Goal: Task Accomplishment & Management: Complete application form

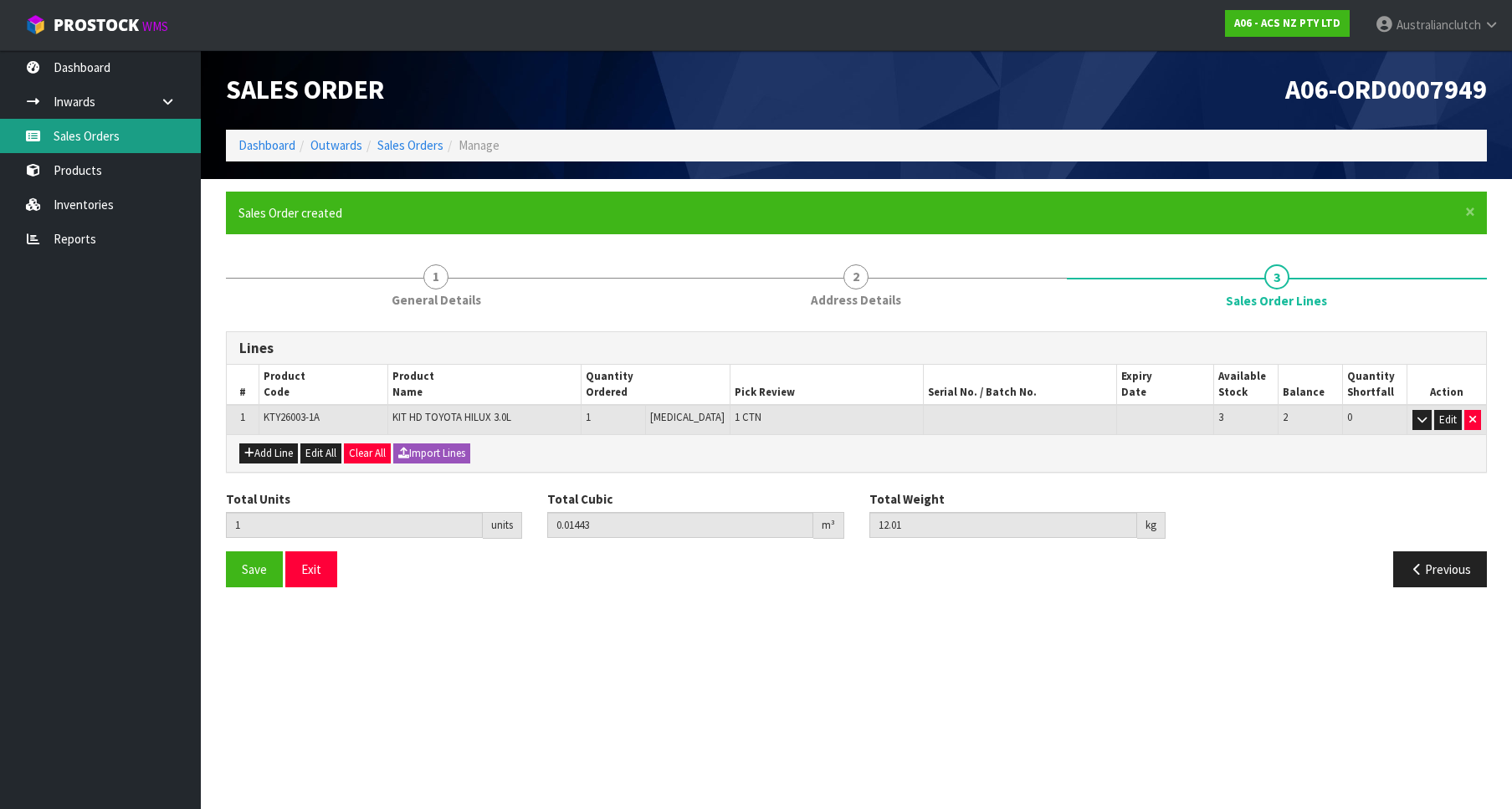
click at [138, 127] on link "Sales Orders" at bounding box center [101, 136] width 201 height 34
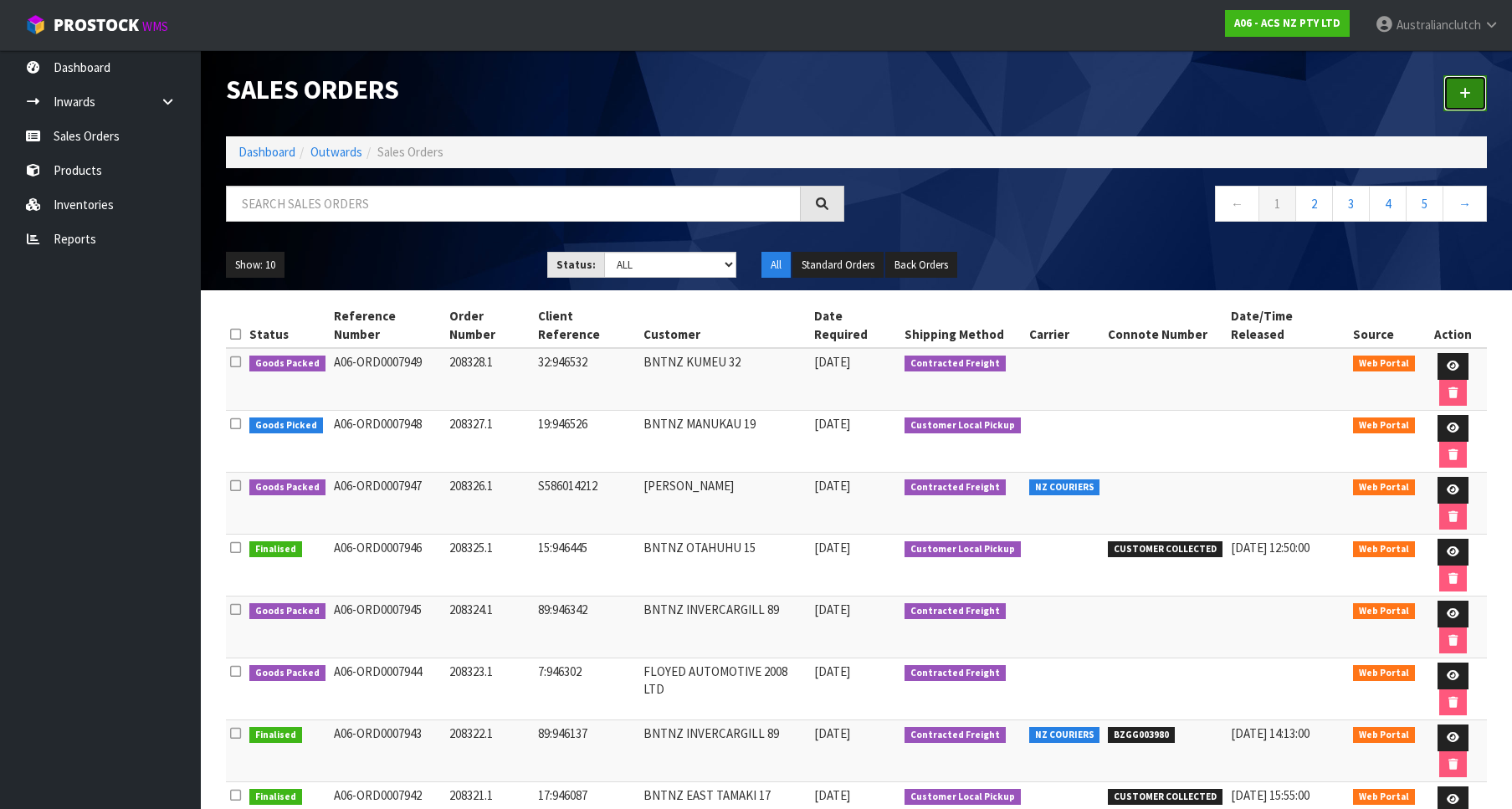
click at [1483, 89] on link at bounding box center [1464, 93] width 43 height 36
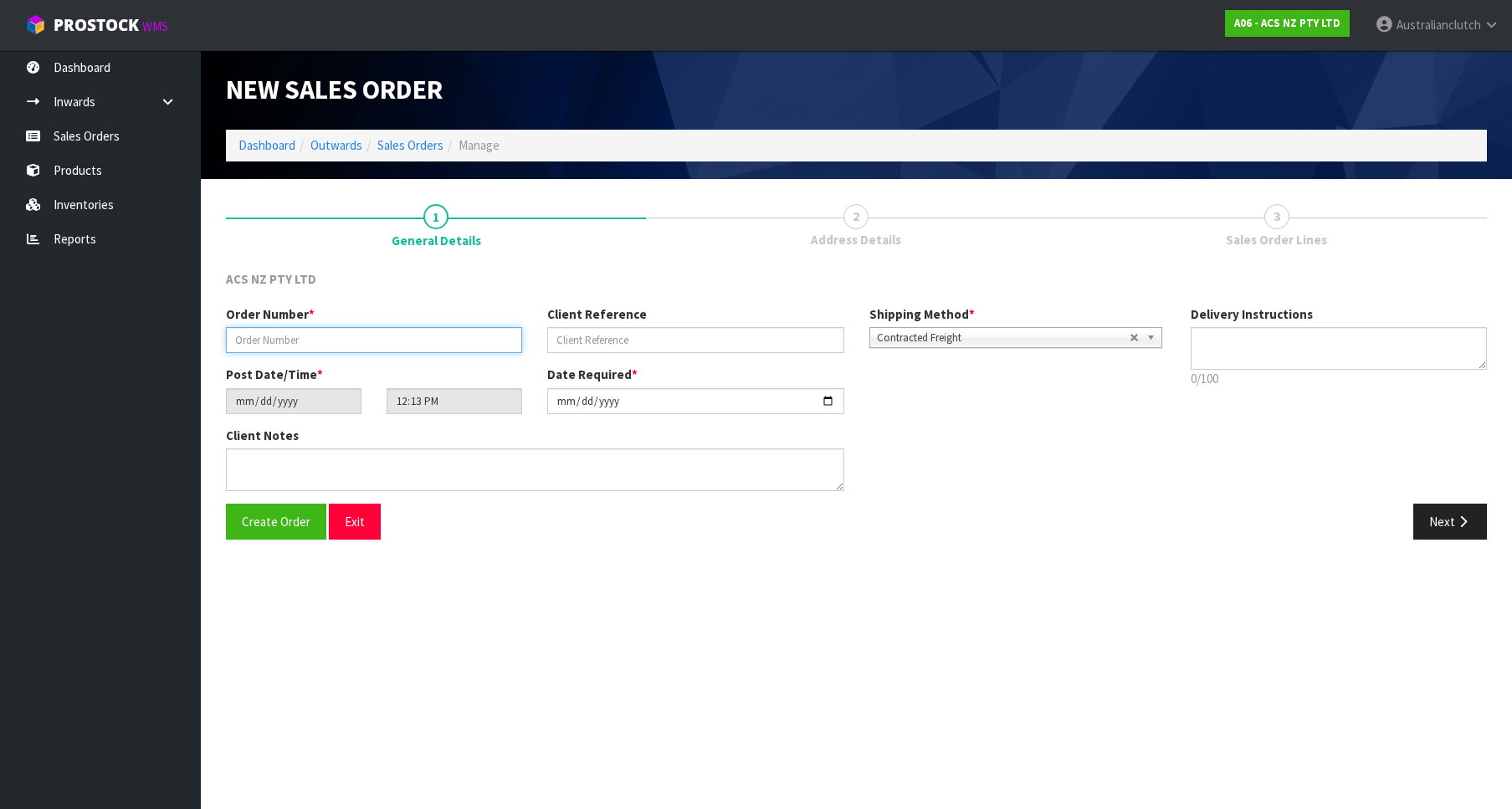
click at [437, 340] on input "text" at bounding box center [374, 340] width 296 height 26
paste input "208329.1"
type input "208329.1"
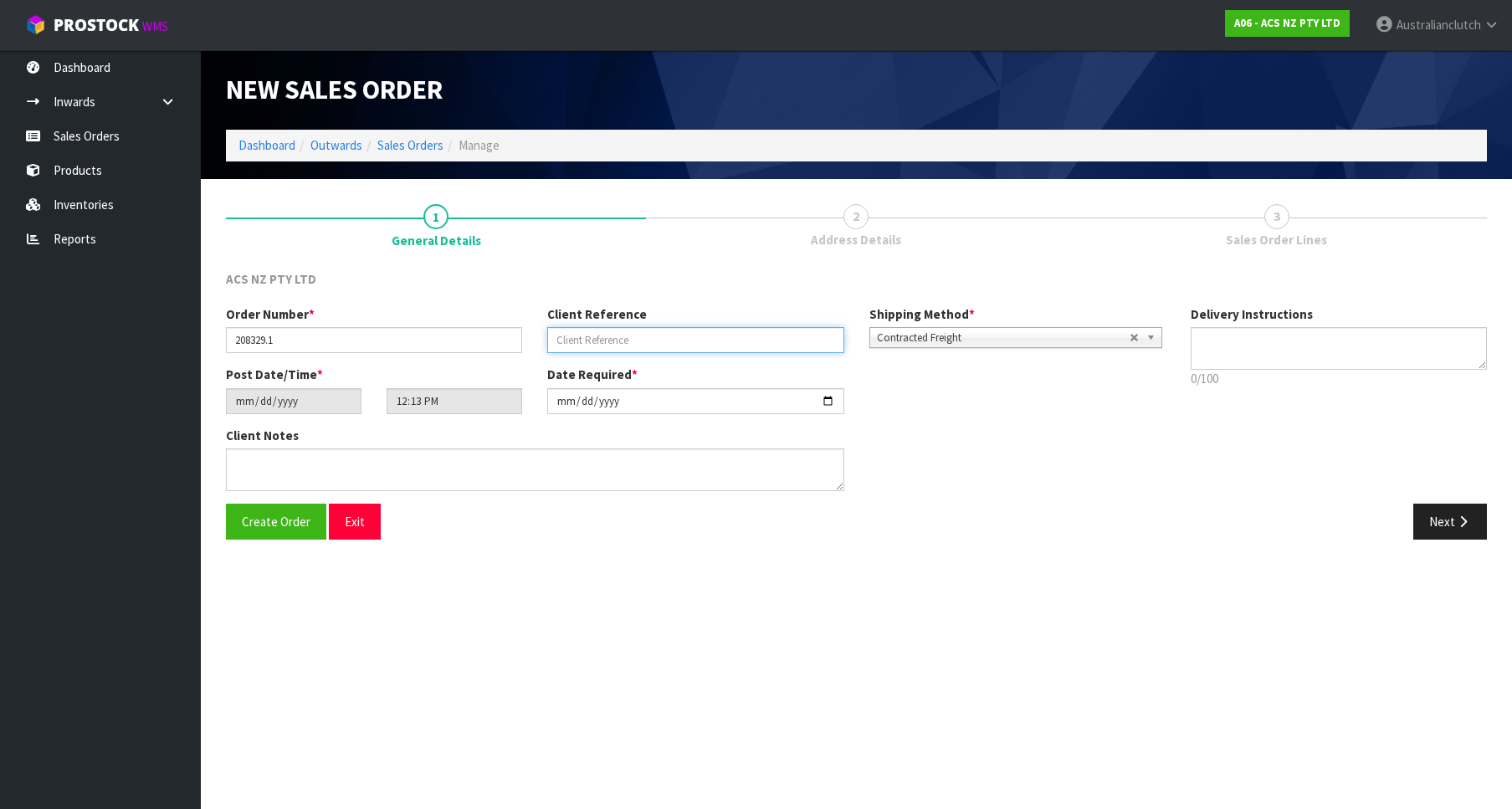
click at [629, 335] on input "text" at bounding box center [695, 340] width 296 height 26
paste input "11:946581"
type input "11:946581"
click at [1221, 375] on p "0/100" at bounding box center [1339, 378] width 296 height 18
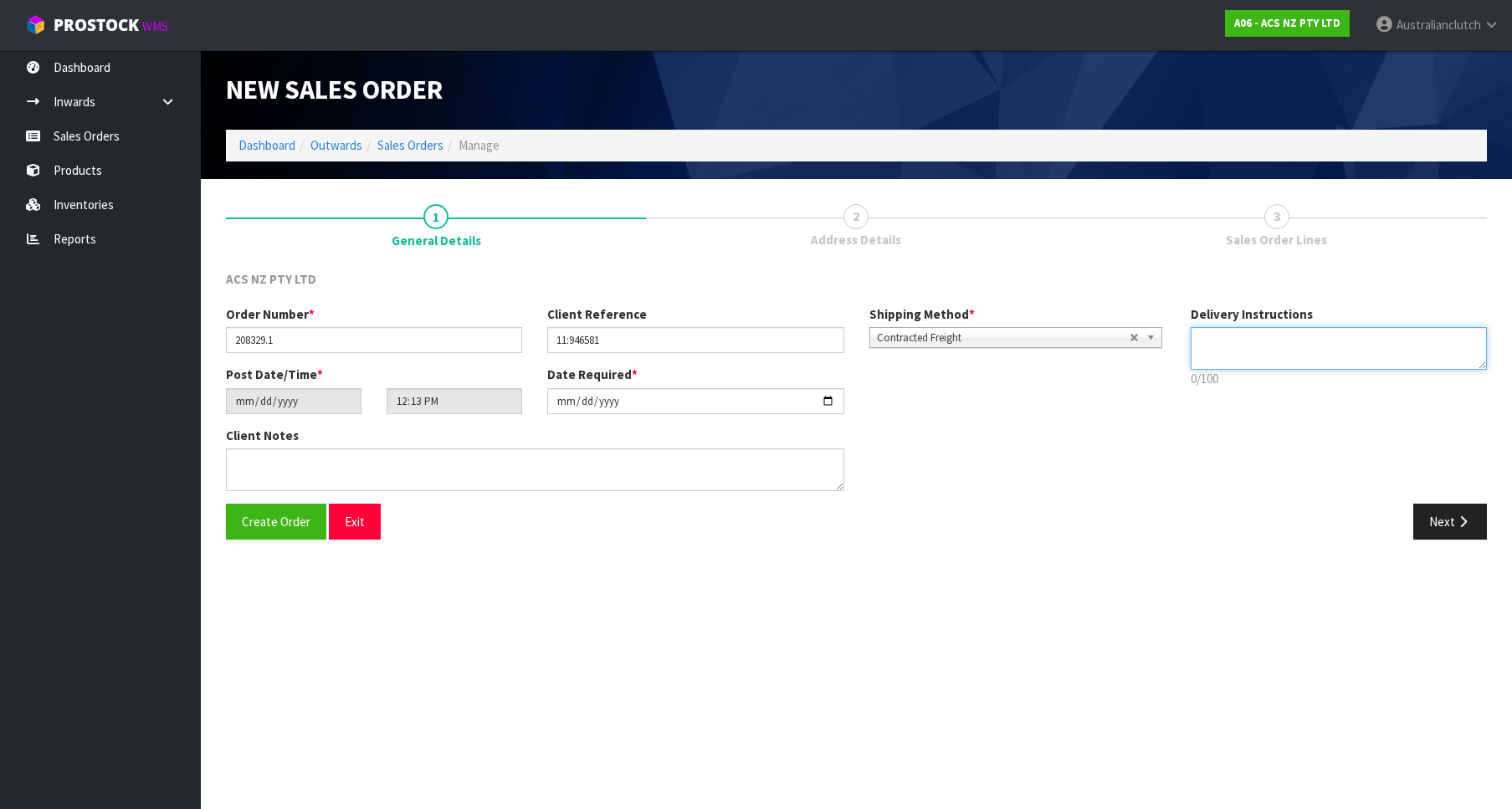
click at [1209, 342] on textarea at bounding box center [1339, 348] width 296 height 42
type textarea "PLEASE SEND VIA NZC"
click at [1467, 527] on icon "button" at bounding box center [1463, 521] width 16 height 12
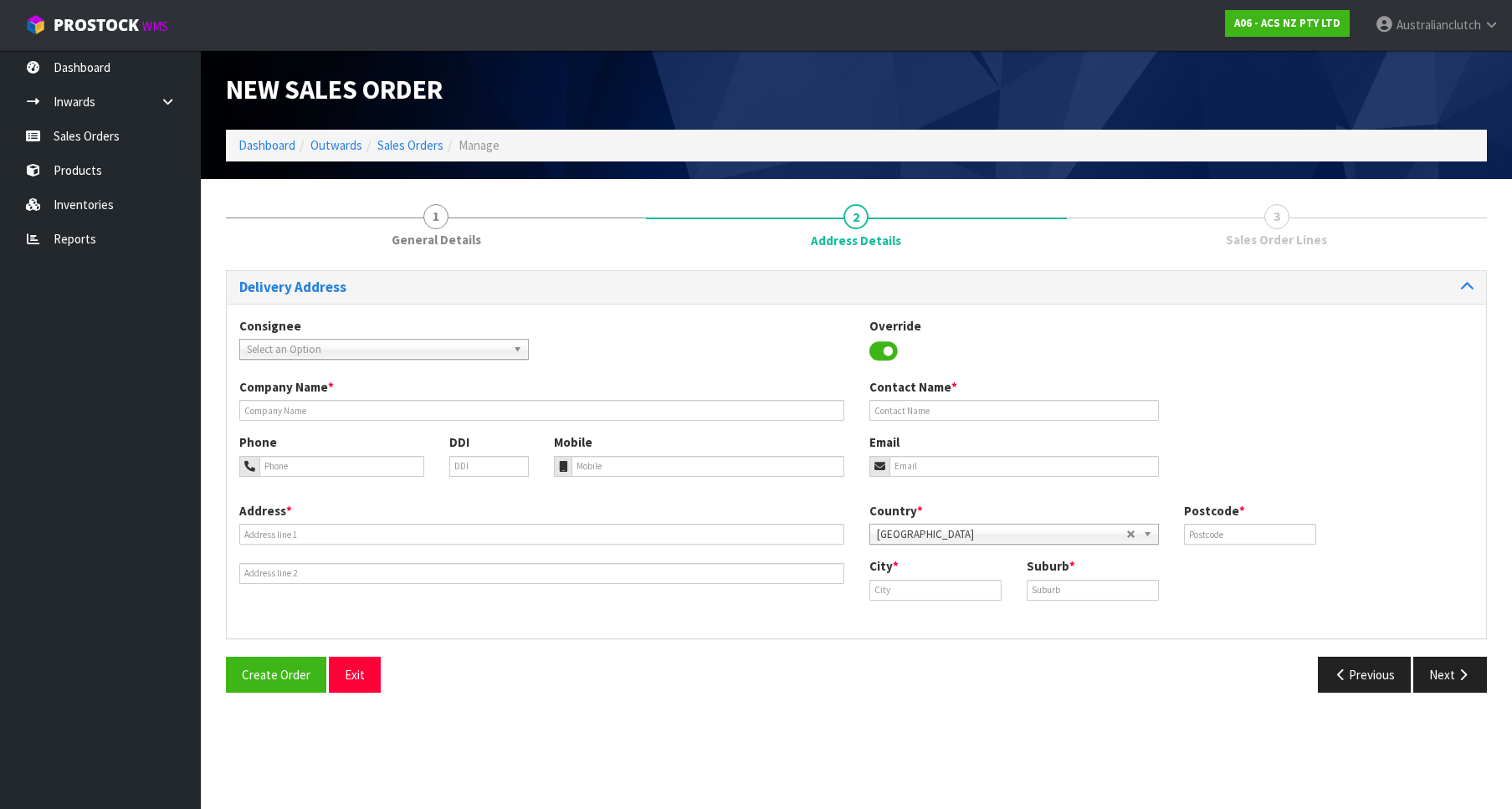
click at [484, 353] on span "Select an Option" at bounding box center [377, 349] width 259 height 20
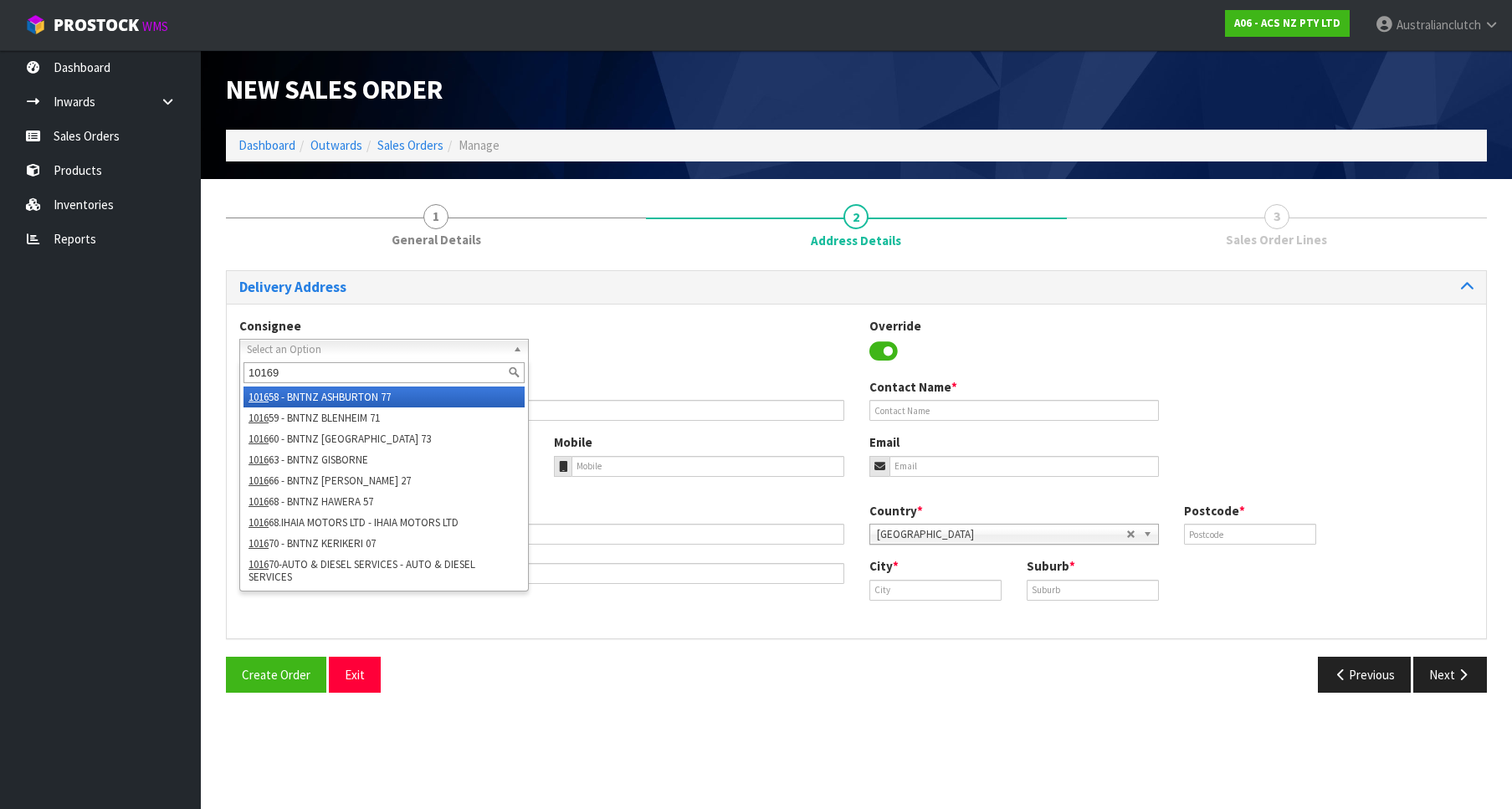
type input "101698"
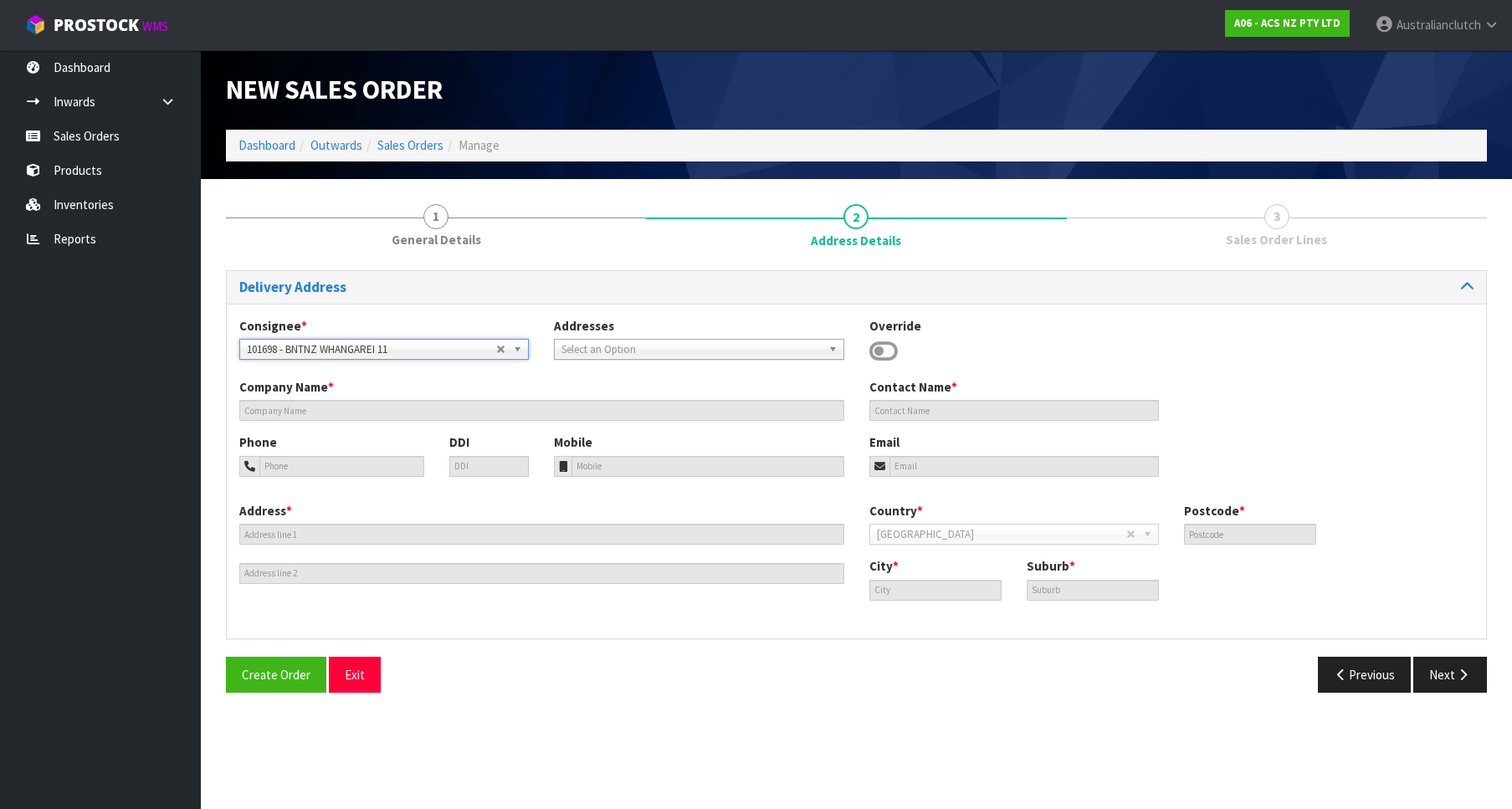
type input "BNTNZ WHANGAREI 11"
type input "[STREET_ADDRESS]"
type input "0110"
type input "WHANGAREI"
type input "MORNINGSIDE"
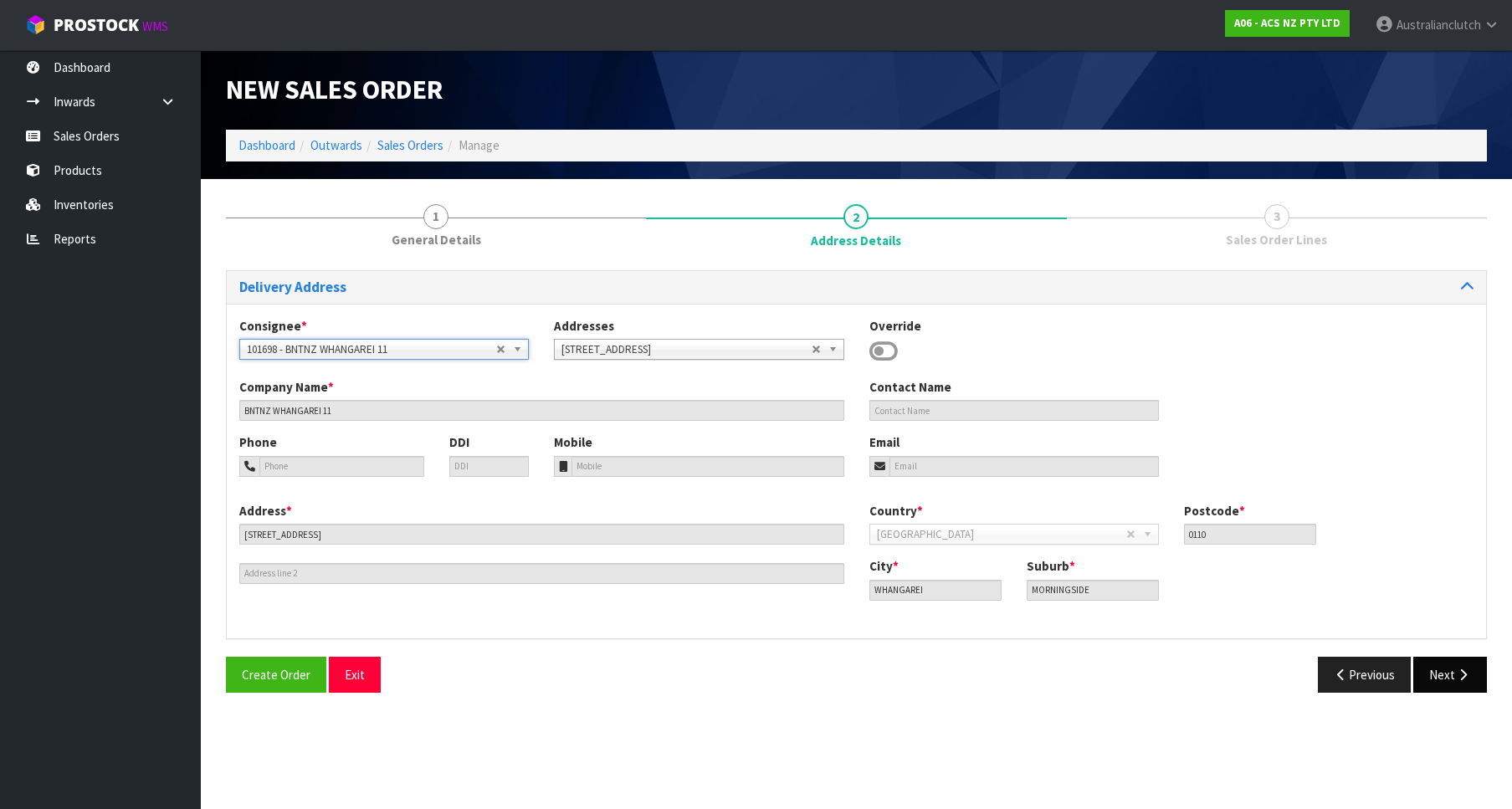
drag, startPoint x: 1495, startPoint y: 655, endPoint x: 1477, endPoint y: 664, distance: 20.1
click at [1496, 655] on div "1 General Details 2 Address Details 3 Sales Order Lines Delivery Address Consig…" at bounding box center [857, 448] width 1286 height 513
click at [1476, 664] on button "Next" at bounding box center [1449, 674] width 73 height 36
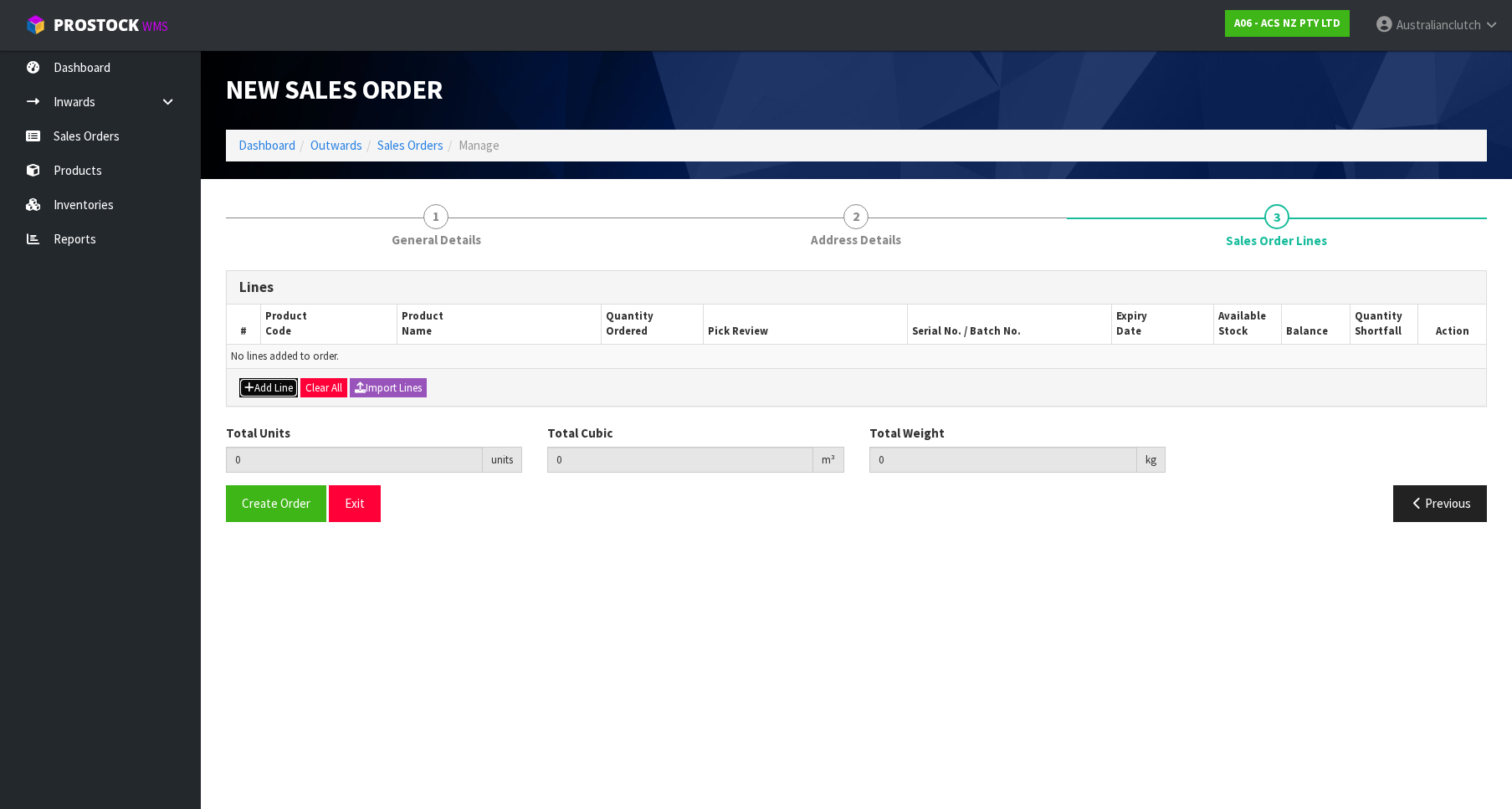
click at [287, 379] on button "Add Line" at bounding box center [268, 388] width 58 height 20
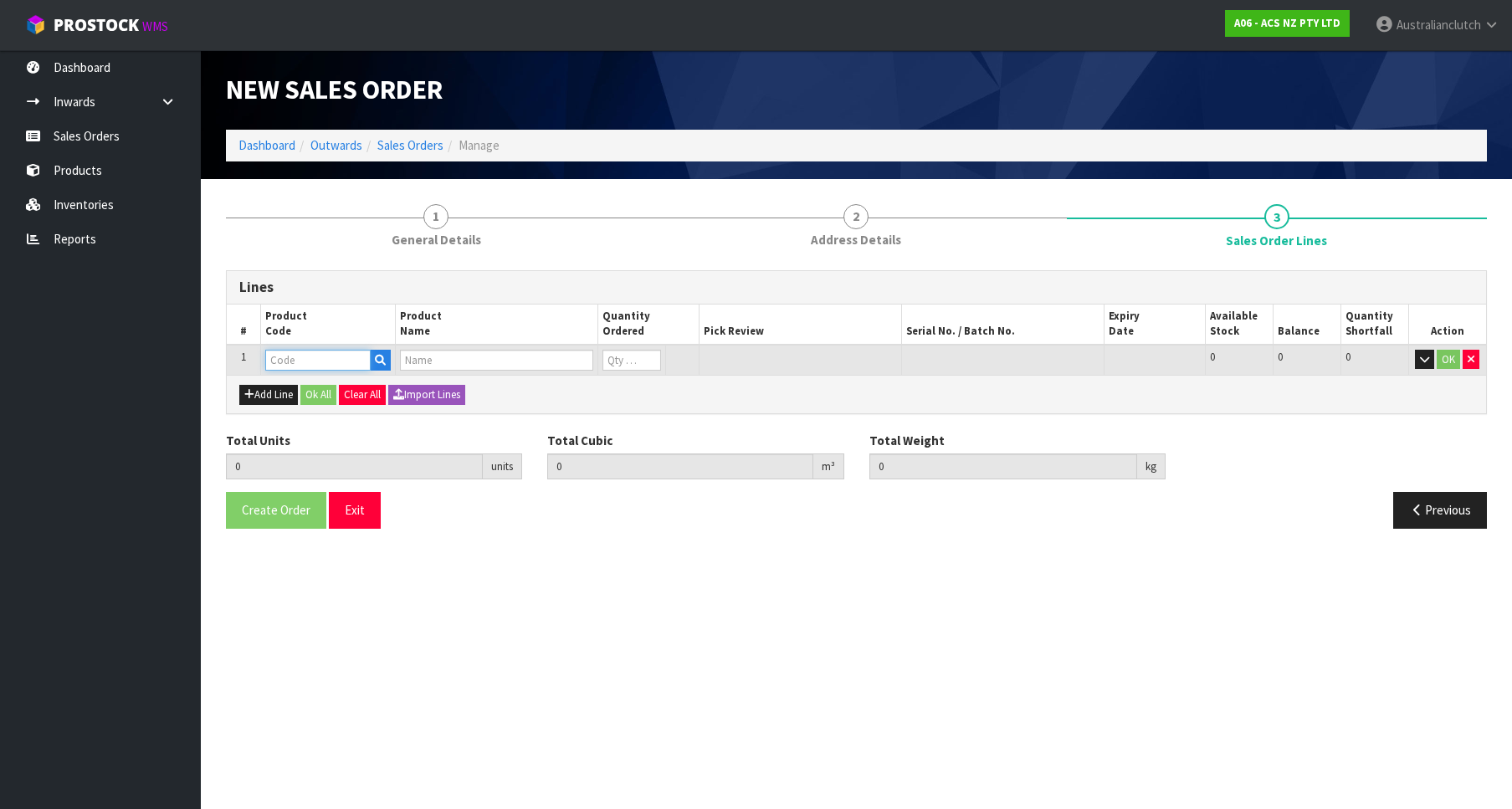
click at [317, 360] on input "text" at bounding box center [318, 360] width 105 height 21
paste input "ATFKSU01-01"
type input "ATFKSU01-01"
type input "0.000000"
type input "0.000"
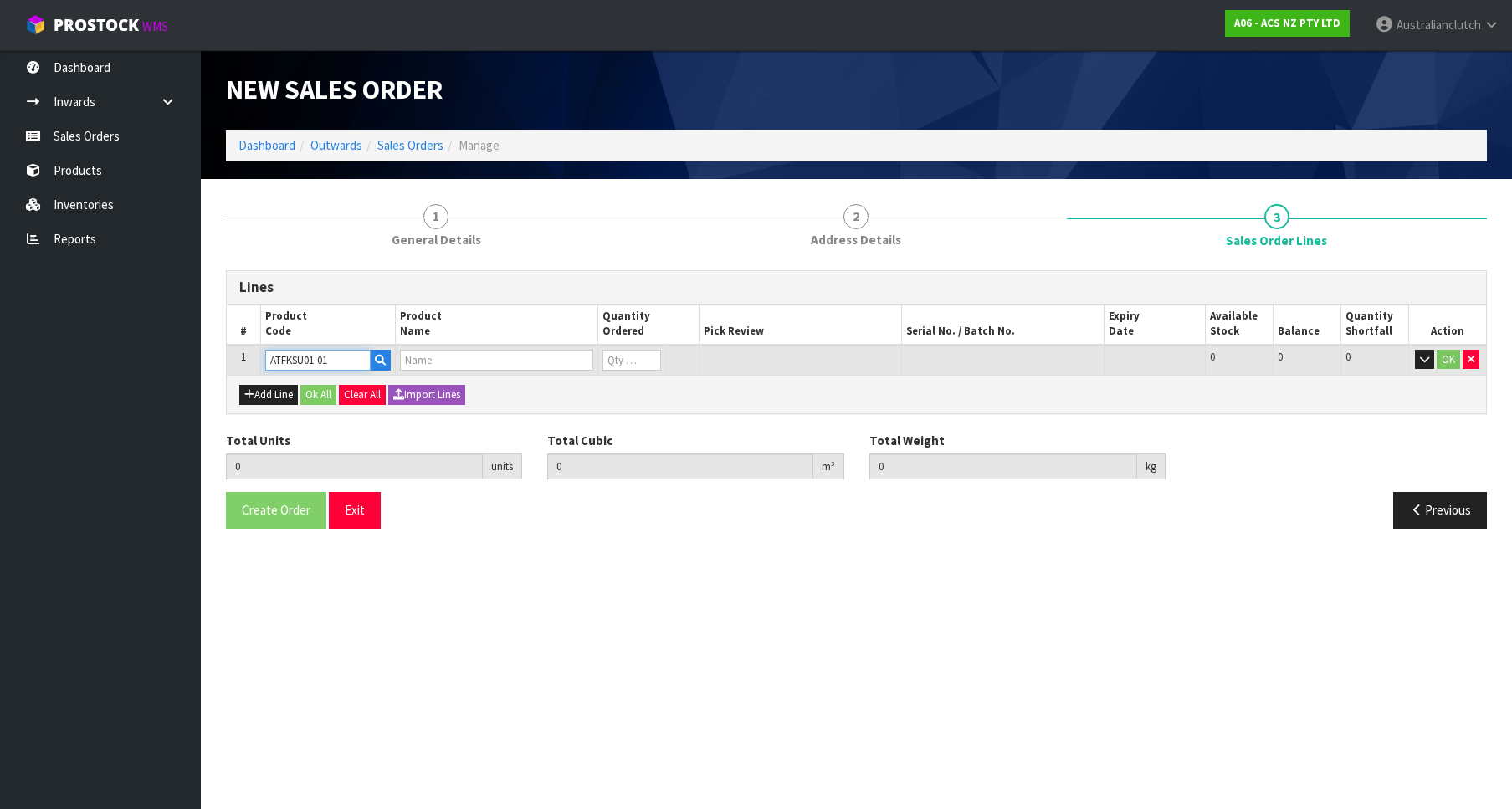
type input "C/FORK KIT SUBARU"
type input "0"
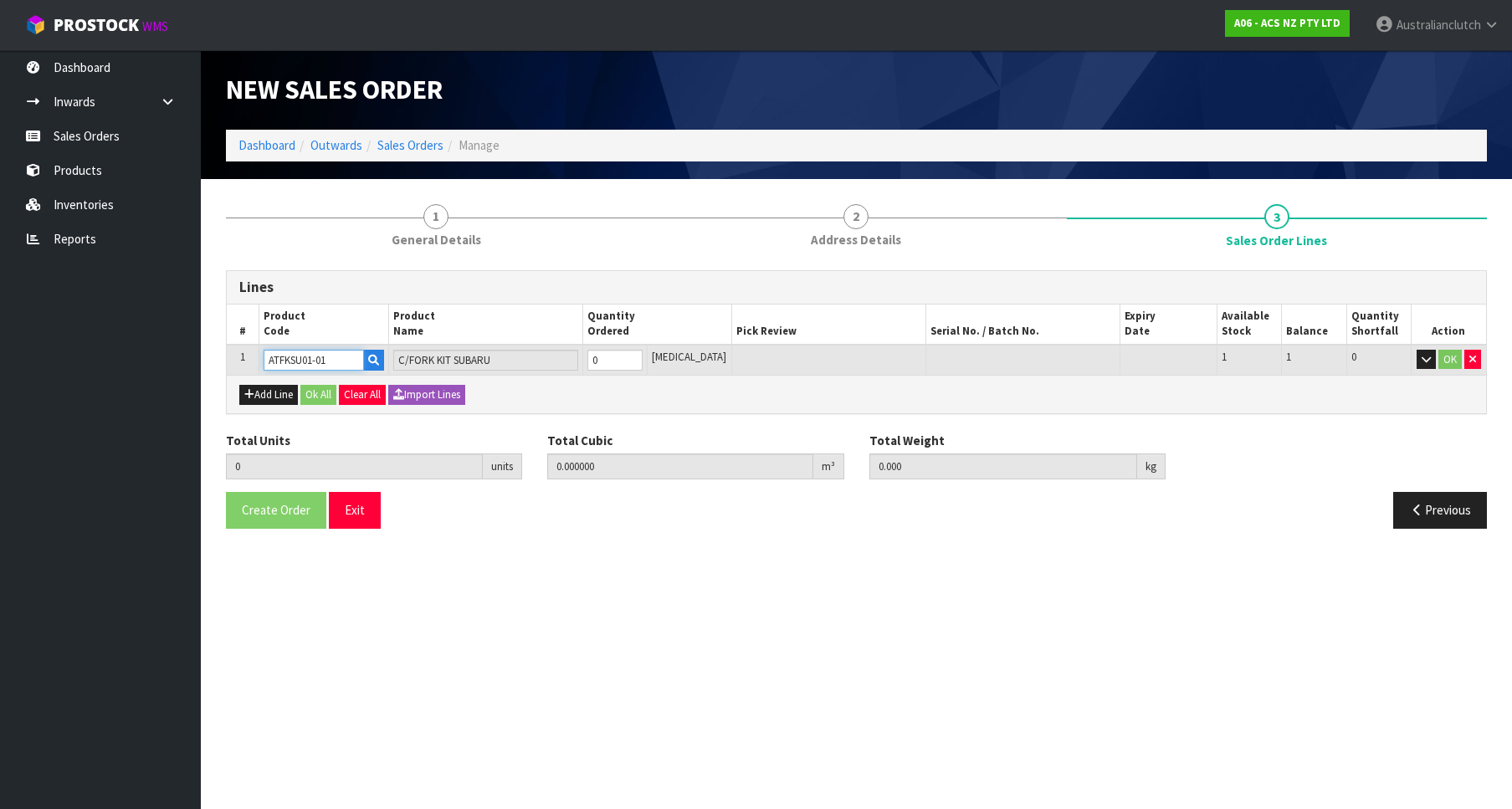
type input "1"
type input "0.003456"
type input "0.56"
type input "1"
click at [642, 360] on input "1" at bounding box center [615, 360] width 56 height 21
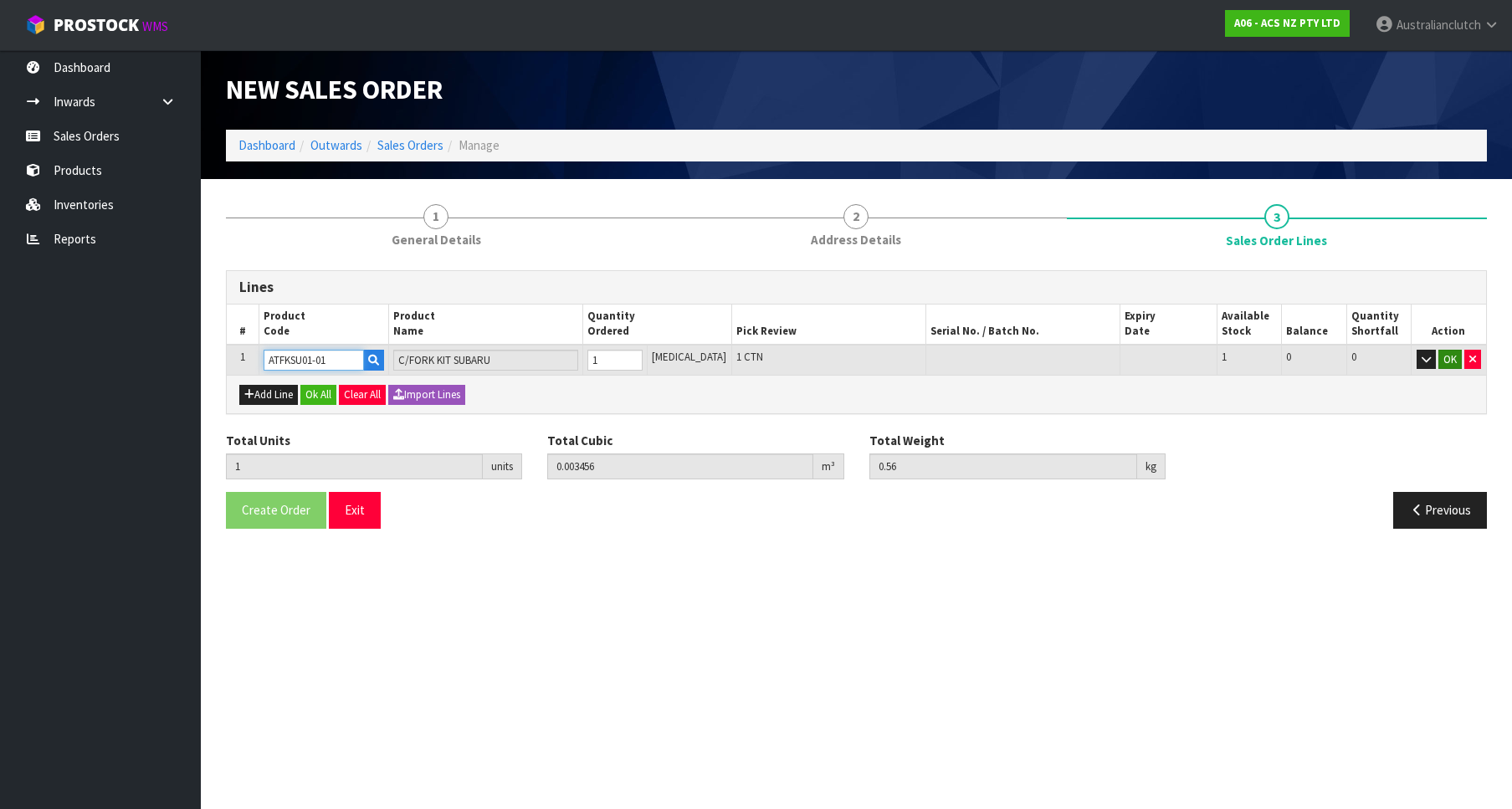
type input "ATFKSU01-01"
click at [1449, 351] on button "OK" at bounding box center [1449, 359] width 24 height 20
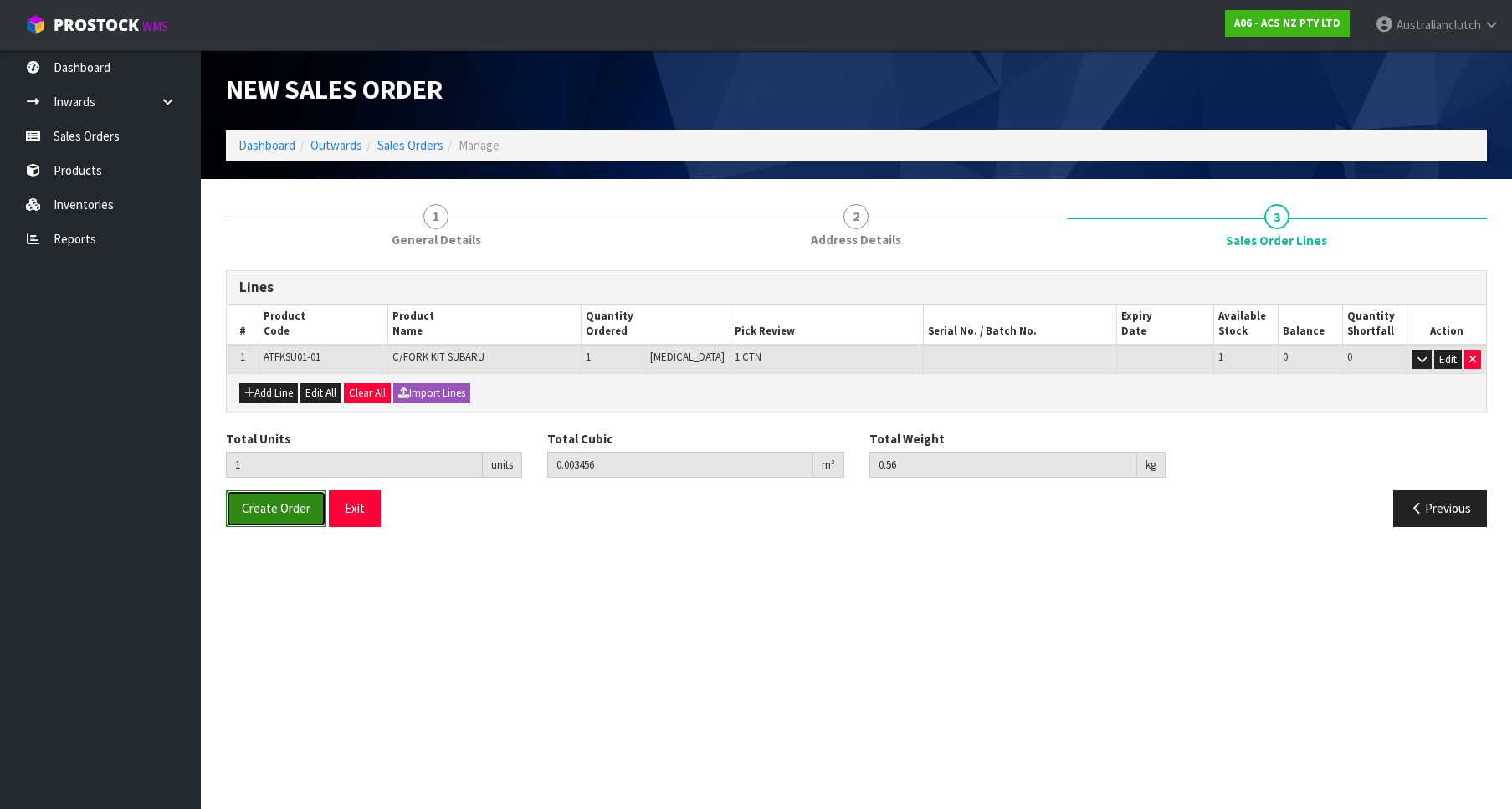
click at [249, 501] on button "Create Order" at bounding box center [276, 508] width 101 height 36
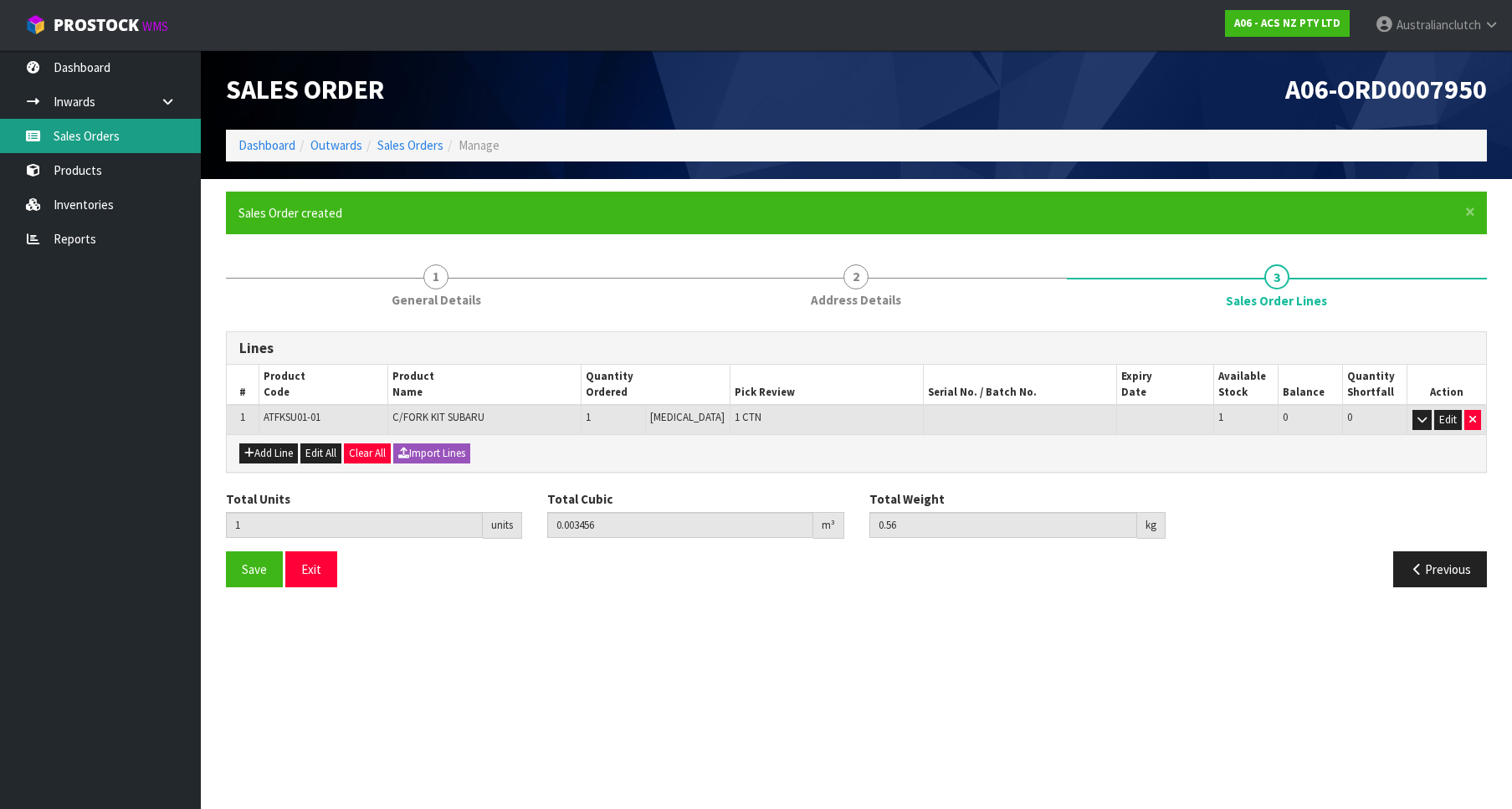
click at [138, 124] on link "Sales Orders" at bounding box center [101, 136] width 201 height 34
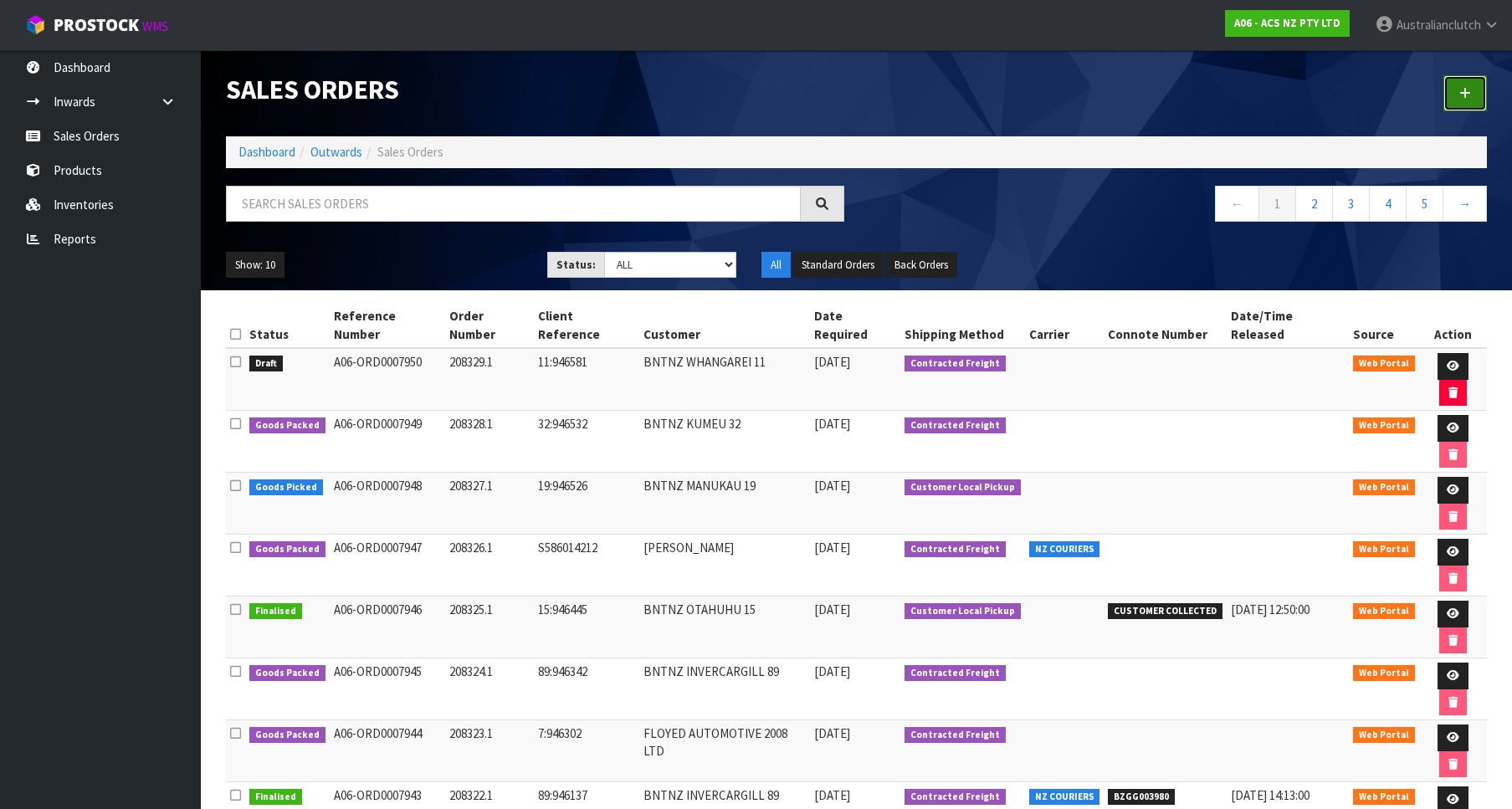
click at [1447, 82] on link at bounding box center [1464, 93] width 43 height 36
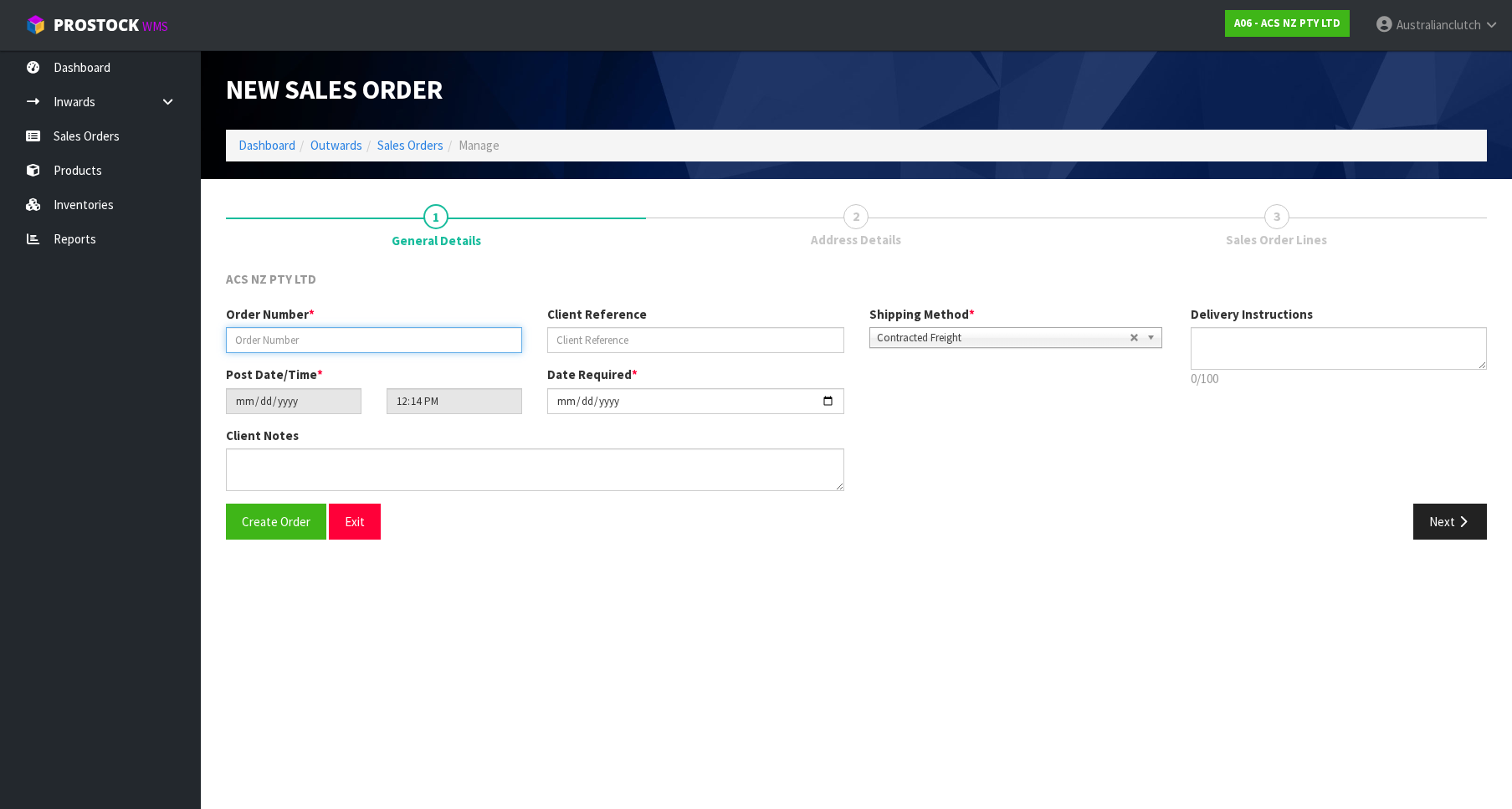
click at [422, 333] on input "text" at bounding box center [374, 340] width 296 height 26
paste input "208330.1"
type input "208330.1"
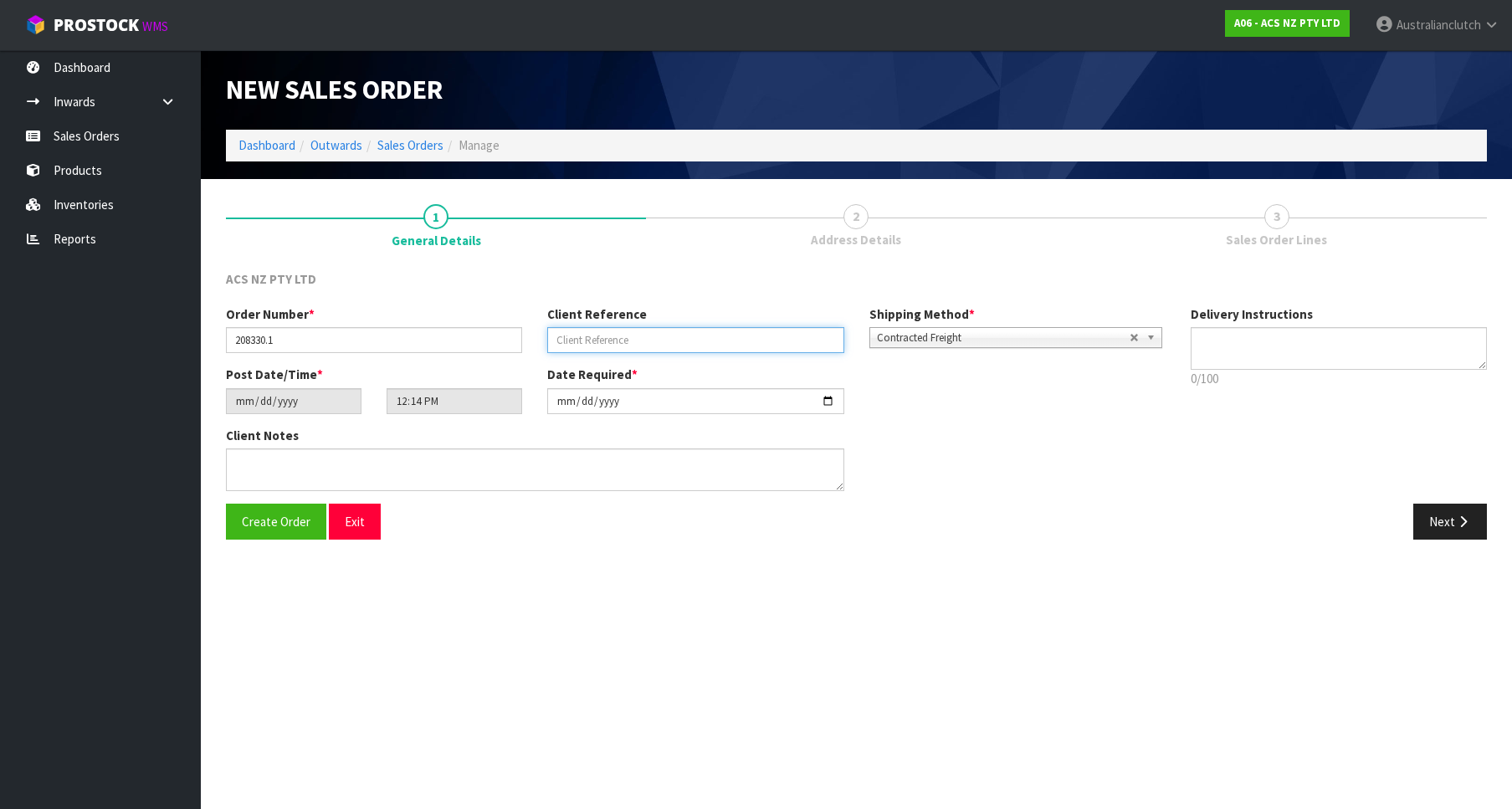
drag, startPoint x: 707, startPoint y: 350, endPoint x: 721, endPoint y: 344, distance: 15.2
click at [707, 350] on input "text" at bounding box center [695, 340] width 296 height 26
paste input "4706262258"
type input "4706262258"
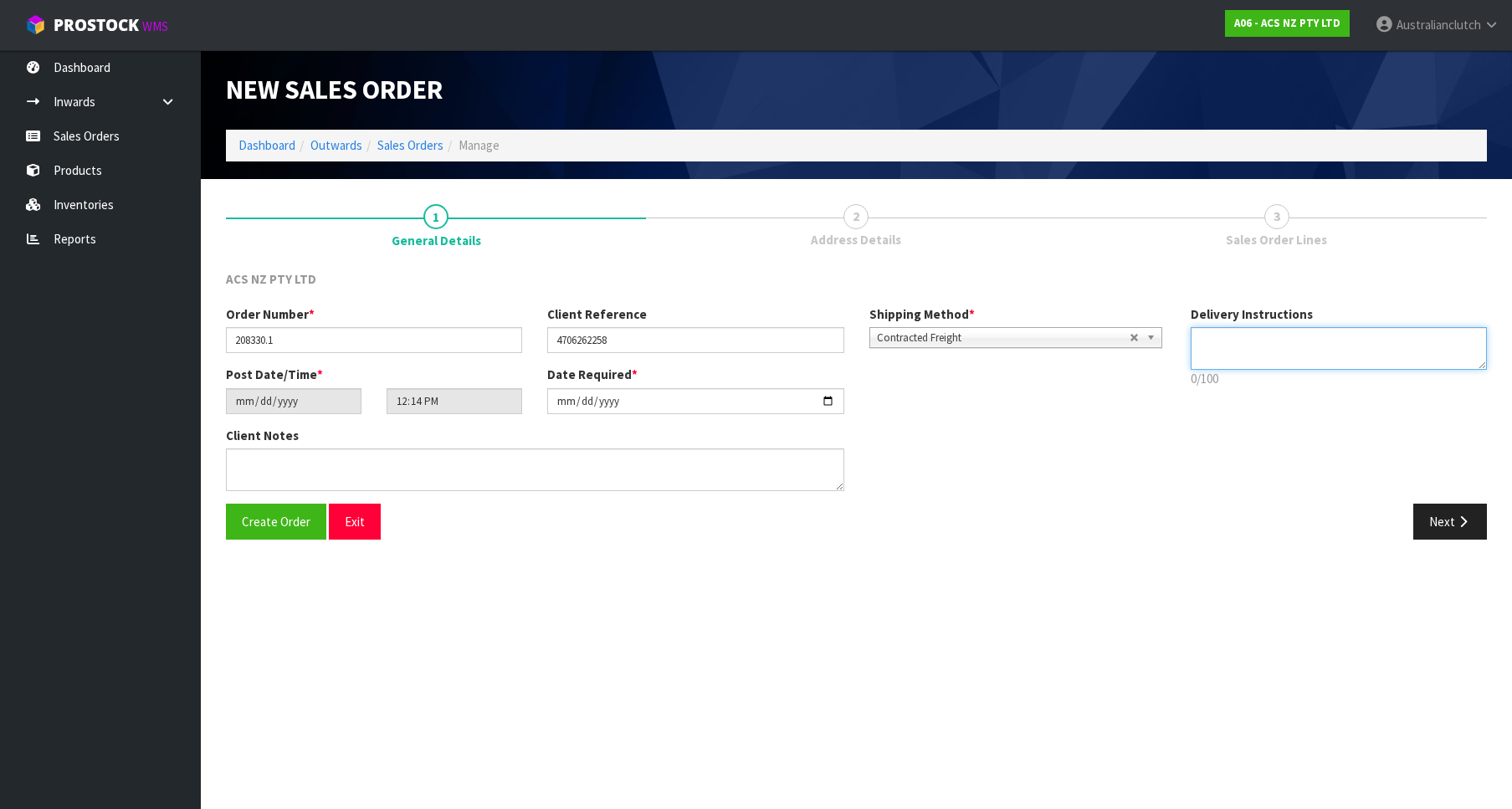
click at [1307, 333] on textarea at bounding box center [1339, 348] width 296 height 42
type textarea "PLEASE SEND VIA NZC"
click at [1447, 523] on button "Next" at bounding box center [1449, 521] width 73 height 36
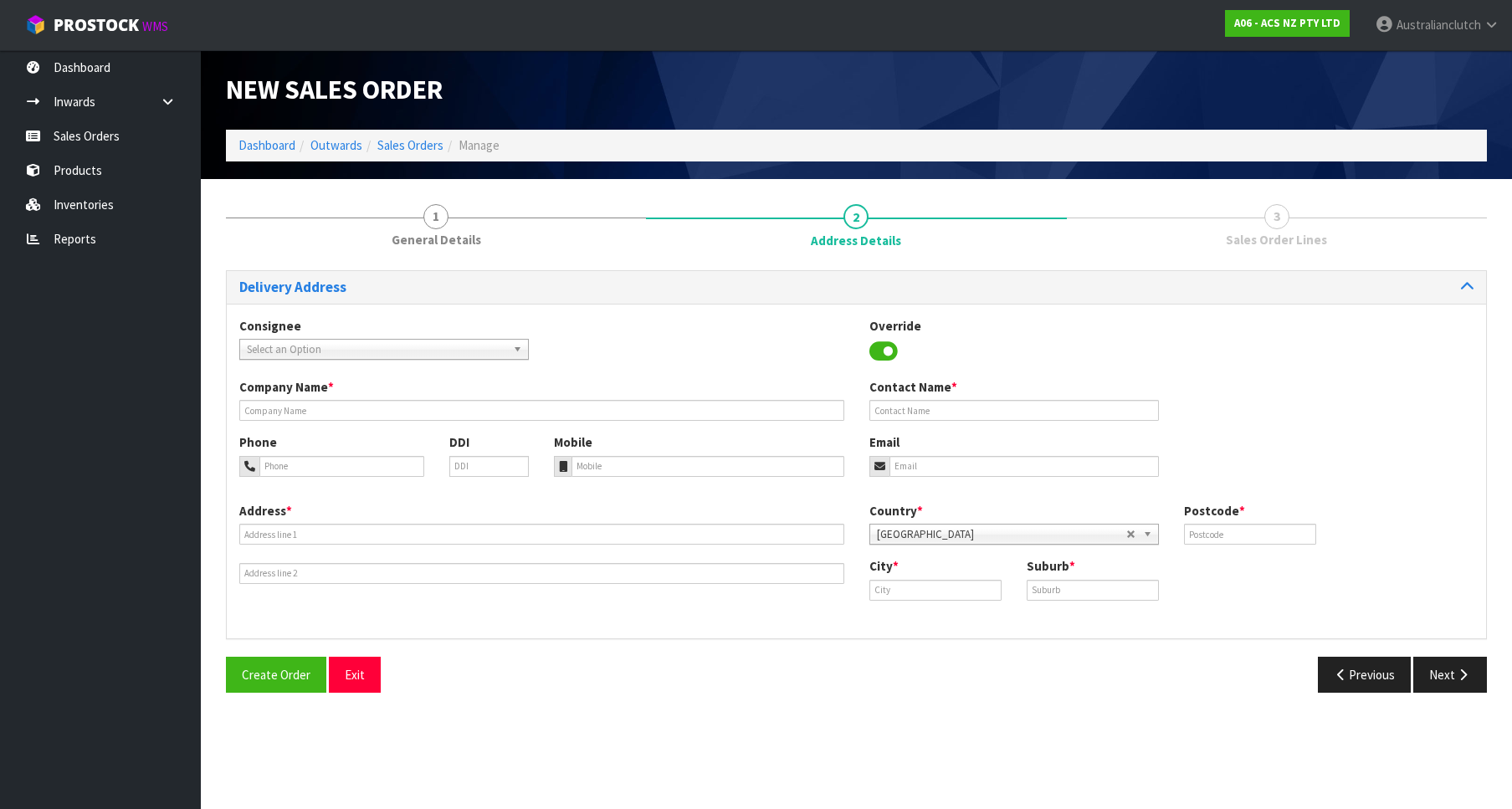
click at [281, 341] on span "Select an Option" at bounding box center [377, 349] width 259 height 20
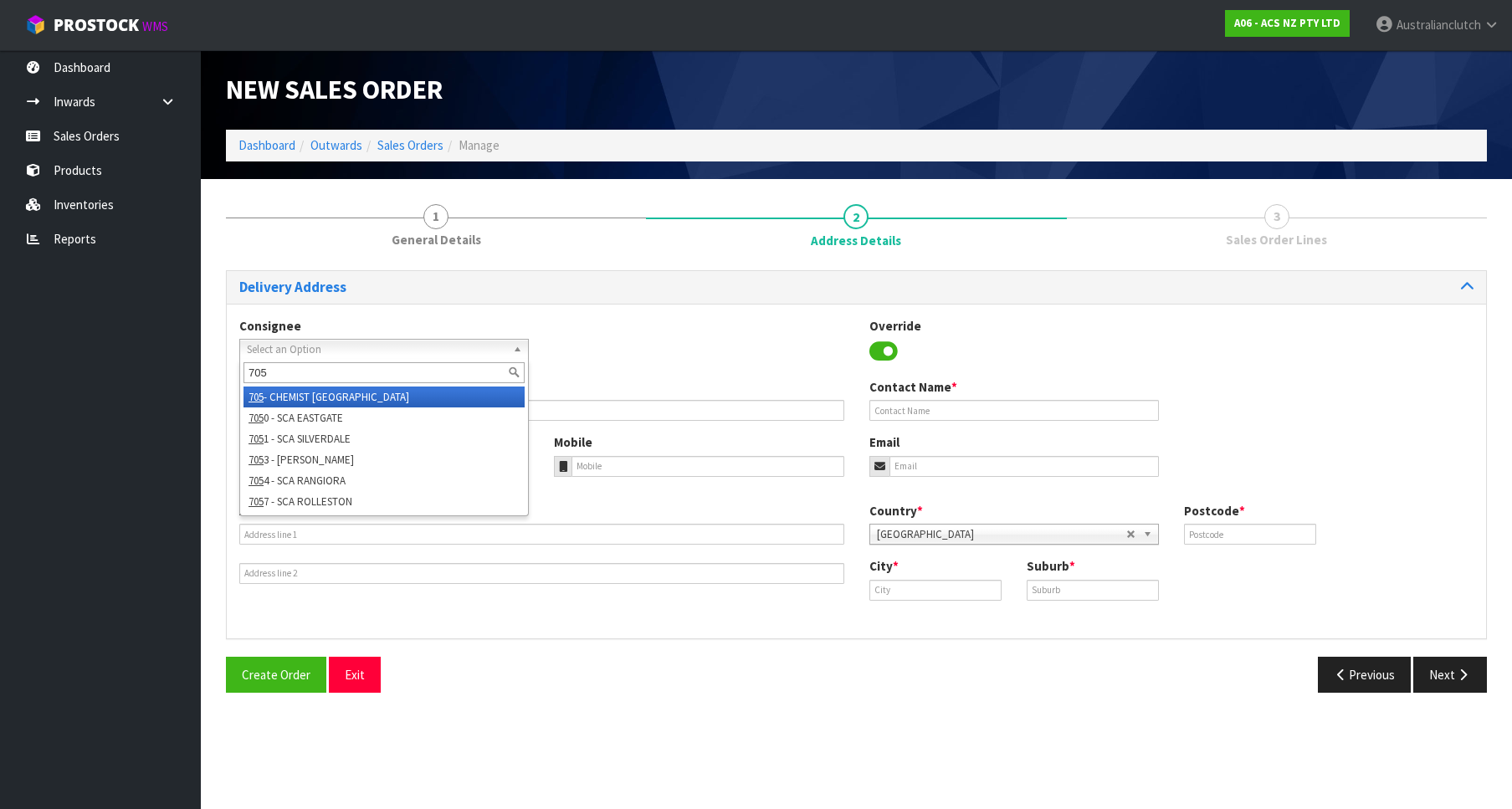
type input "7050"
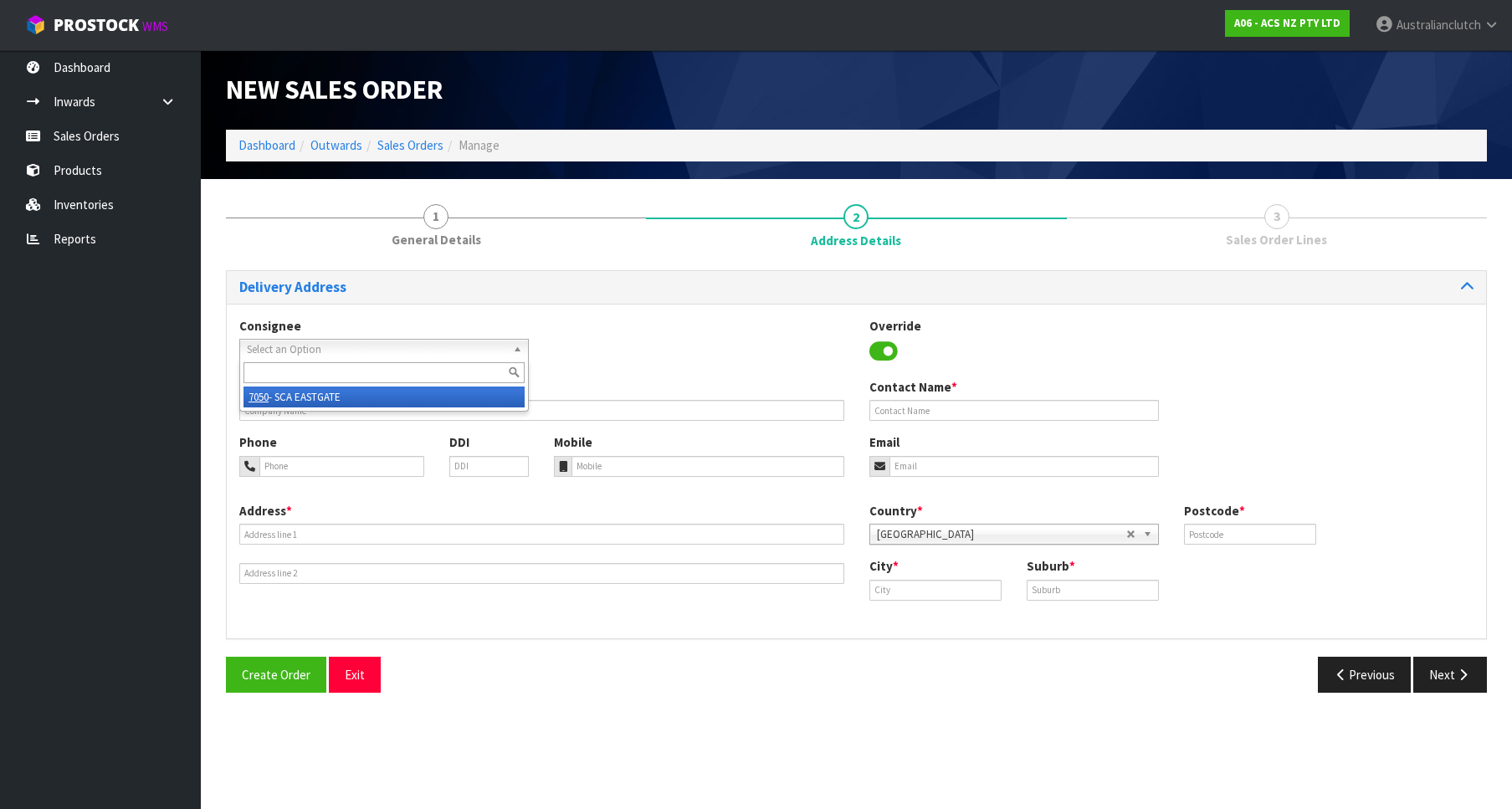
type input "SCA EASTGATE"
type input "03 389 1249"
type input "[EMAIL_ADDRESS][DOMAIN_NAME]"
type input "[STREET_ADDRESS][PERSON_NAME]"
type input "8062"
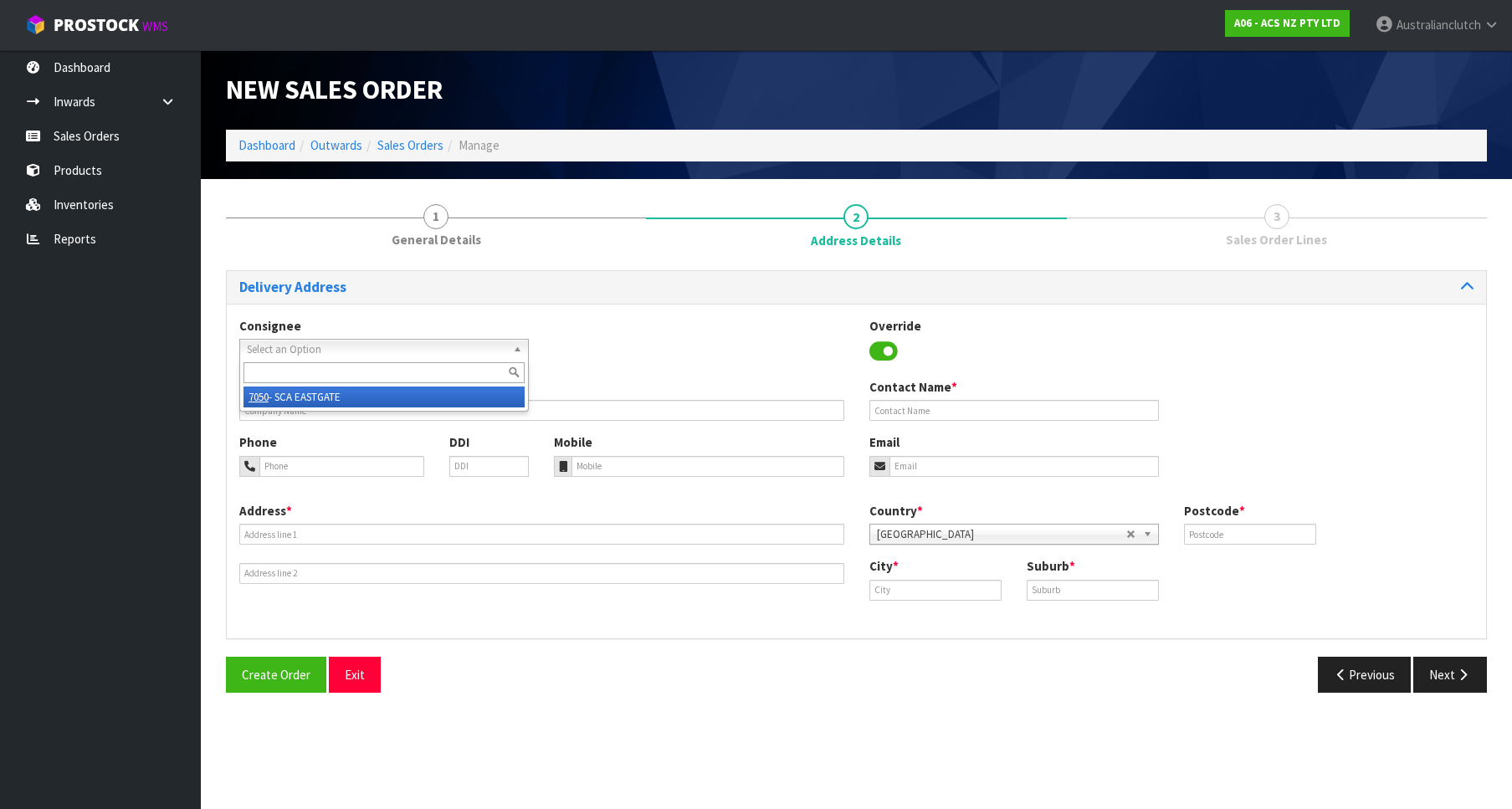
type input "[GEOGRAPHIC_DATA]"
type input "[PERSON_NAME]"
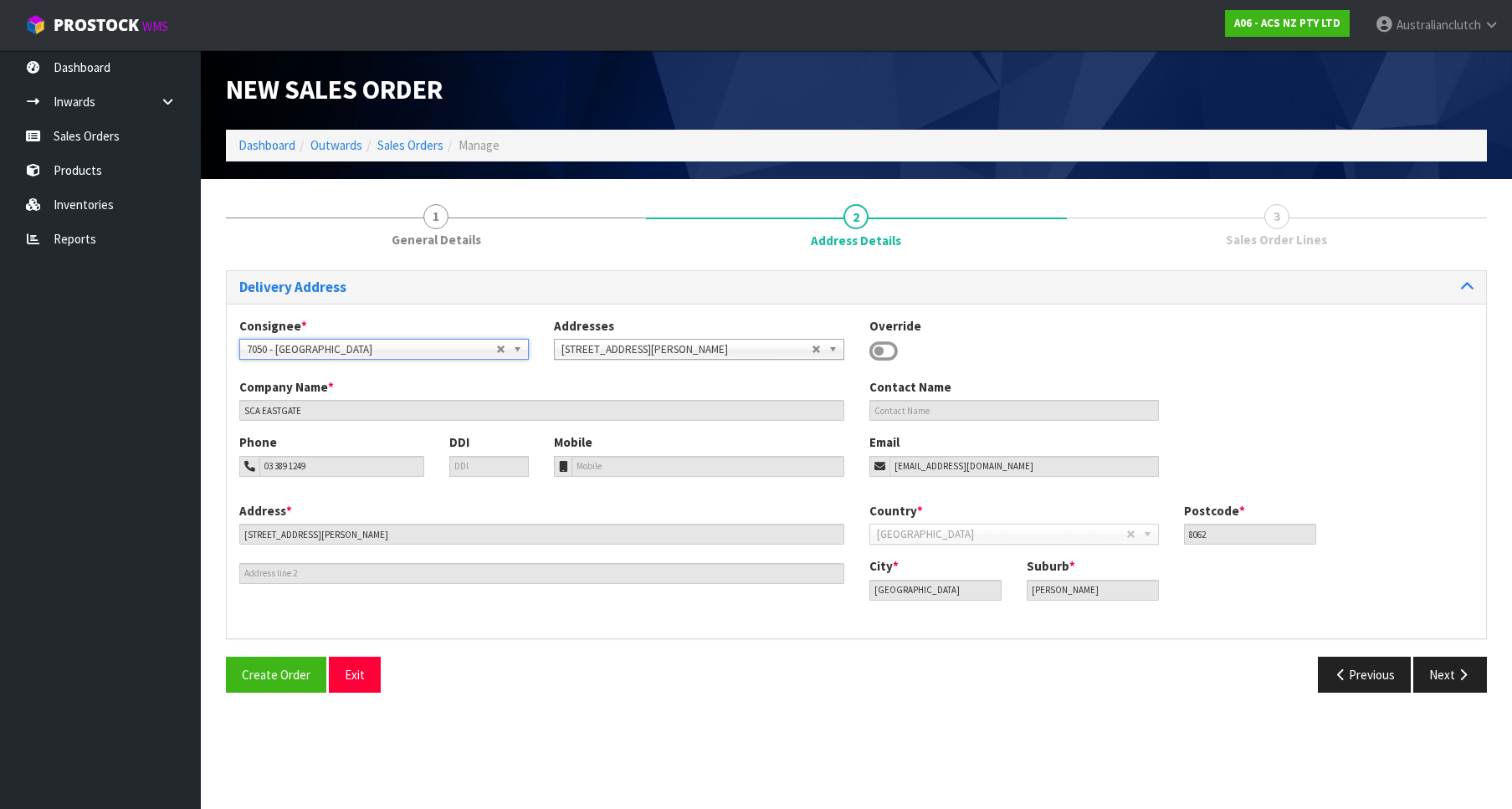
drag, startPoint x: 1438, startPoint y: 708, endPoint x: 1438, endPoint y: 693, distance: 15.0
click at [1439, 705] on section "1 General Details 2 Address Details 3 Sales Order Lines Delivery Address Consig…" at bounding box center [857, 448] width 1311 height 539
click at [1453, 676] on button "Next" at bounding box center [1449, 674] width 73 height 36
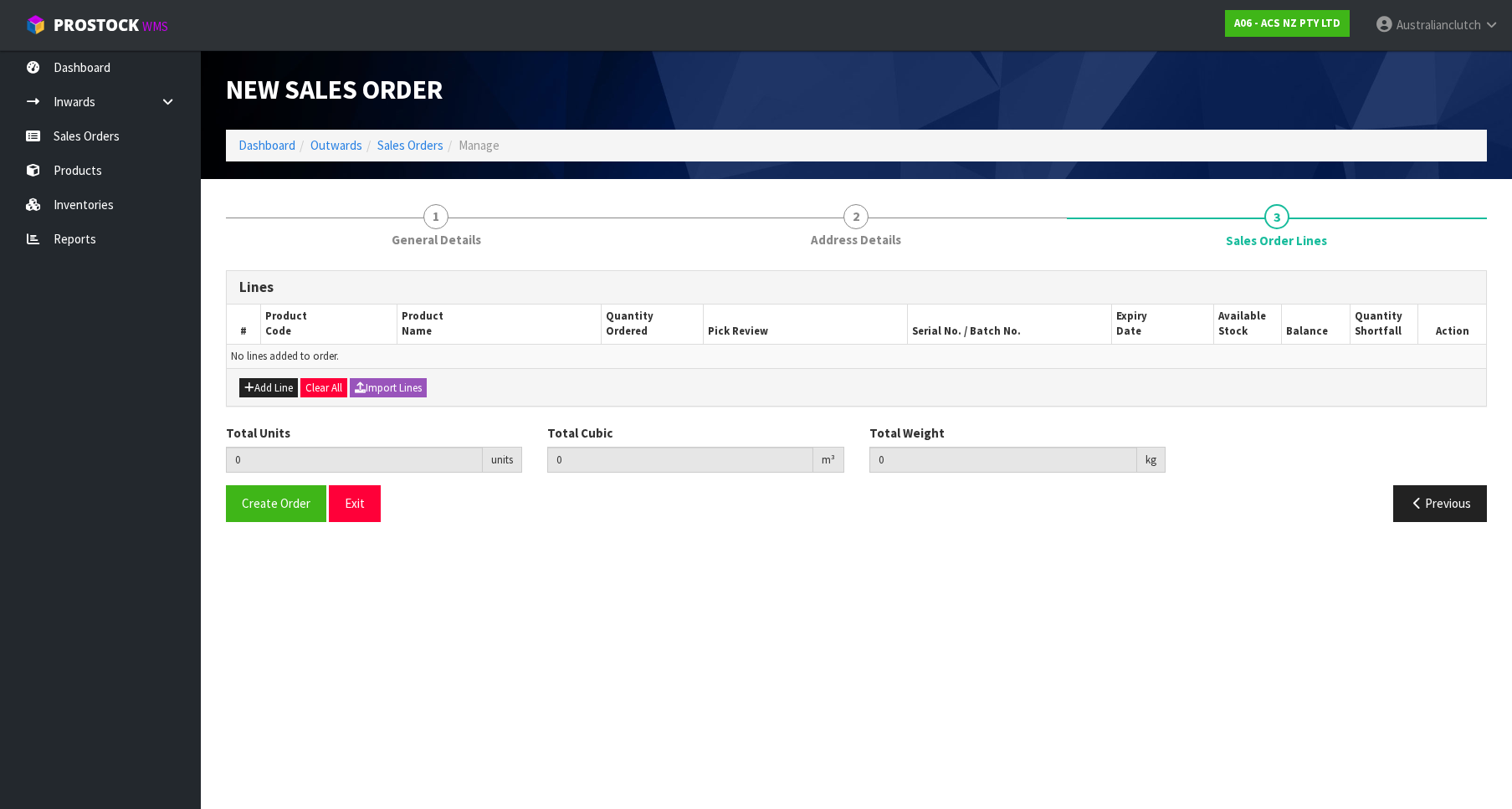
click at [263, 378] on div "Add Line Clear All Import Lines" at bounding box center [856, 386] width 1259 height 38
click at [295, 392] on button "Add Line" at bounding box center [268, 388] width 58 height 20
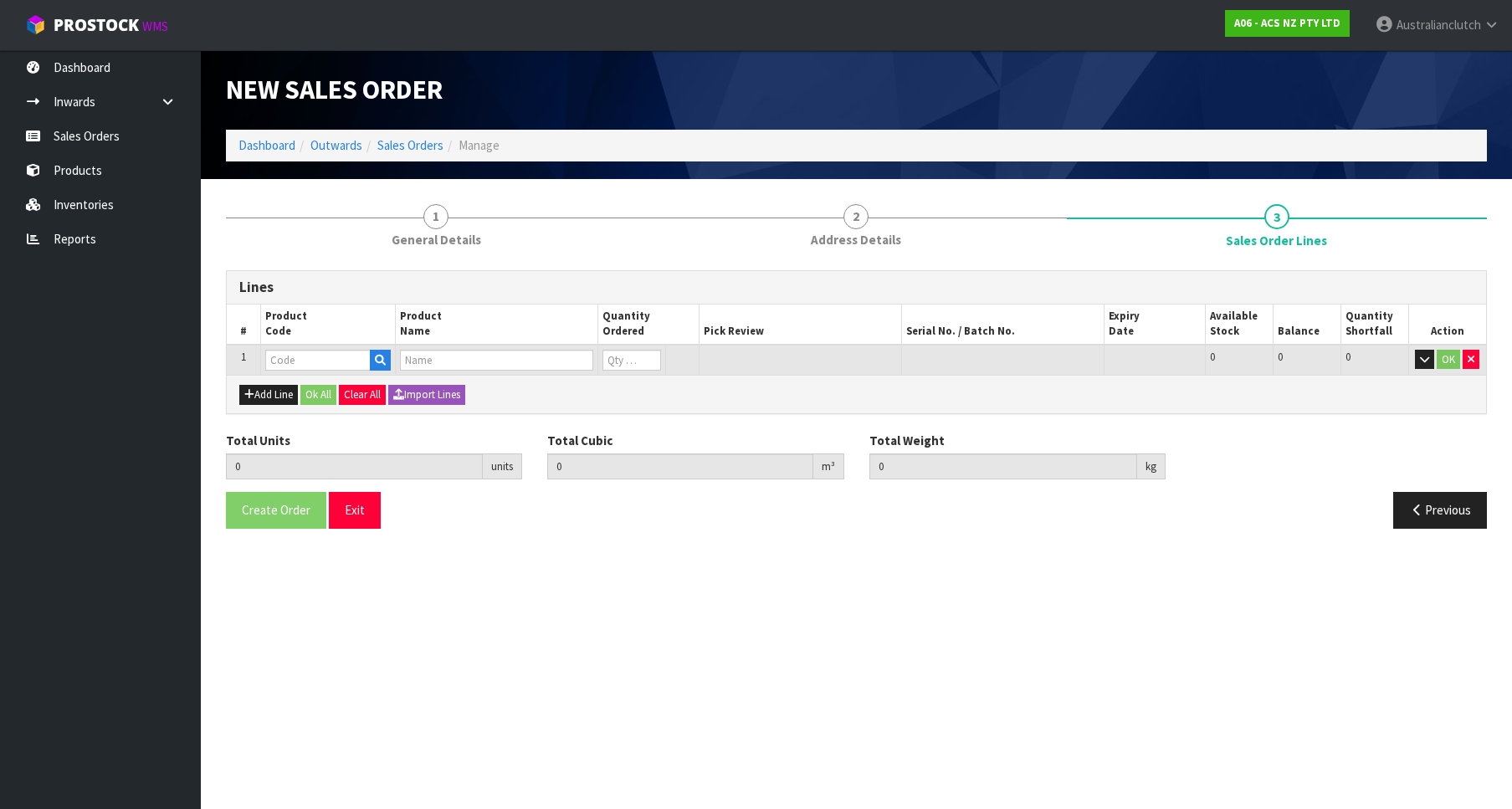
click at [281, 376] on div "Add Line Ok All Clear All Import Lines" at bounding box center [856, 393] width 1259 height 38
click at [279, 371] on td at bounding box center [327, 360] width 135 height 31
click at [290, 359] on input "text" at bounding box center [318, 360] width 105 height 21
paste input "MCTY001"
type input "MCTY001"
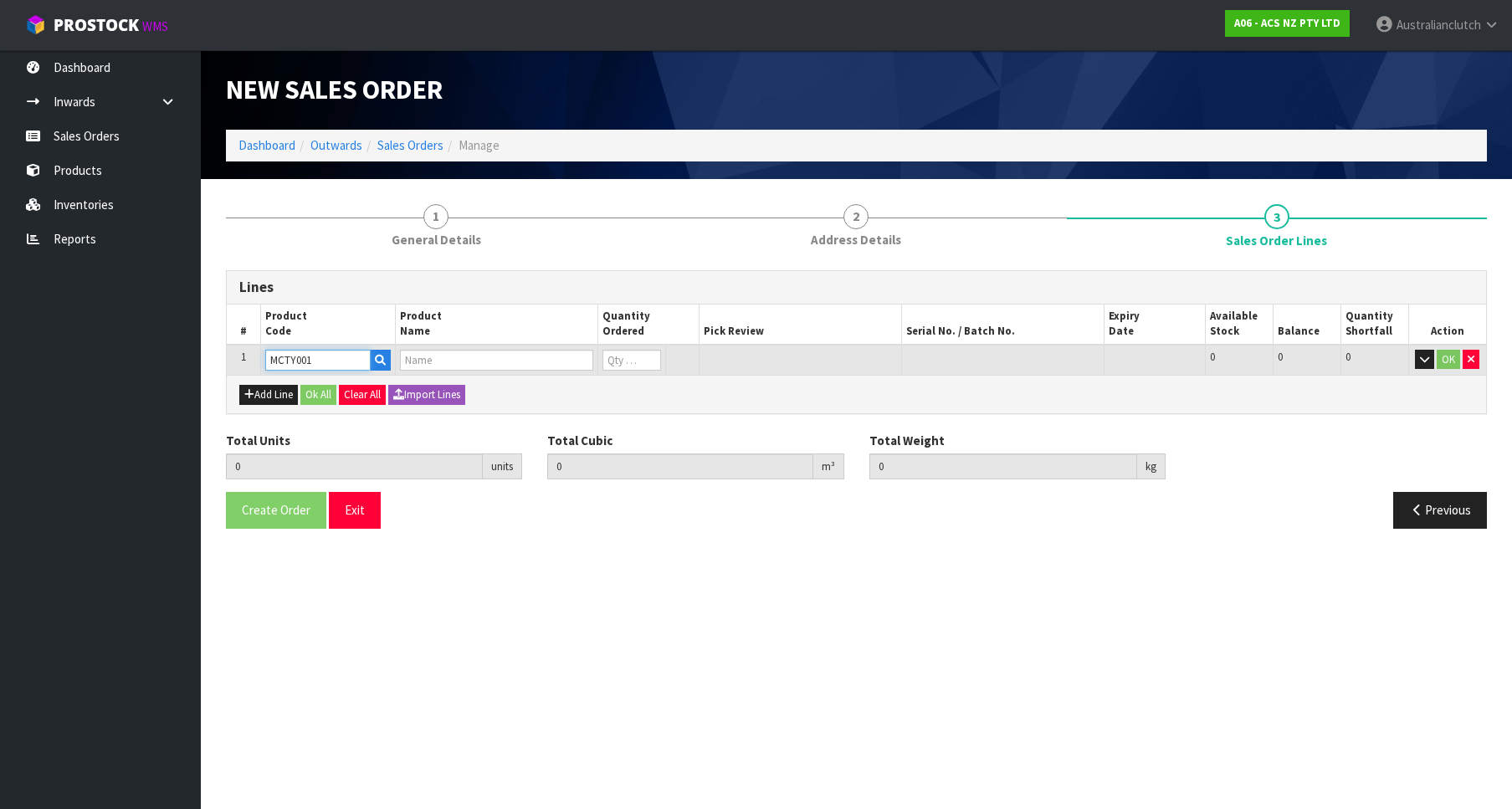
type input "0.000000"
type input "0.000"
type input "CLUTCH M/CYL TOYOTA 15.87MM (5/8")"
type input "0"
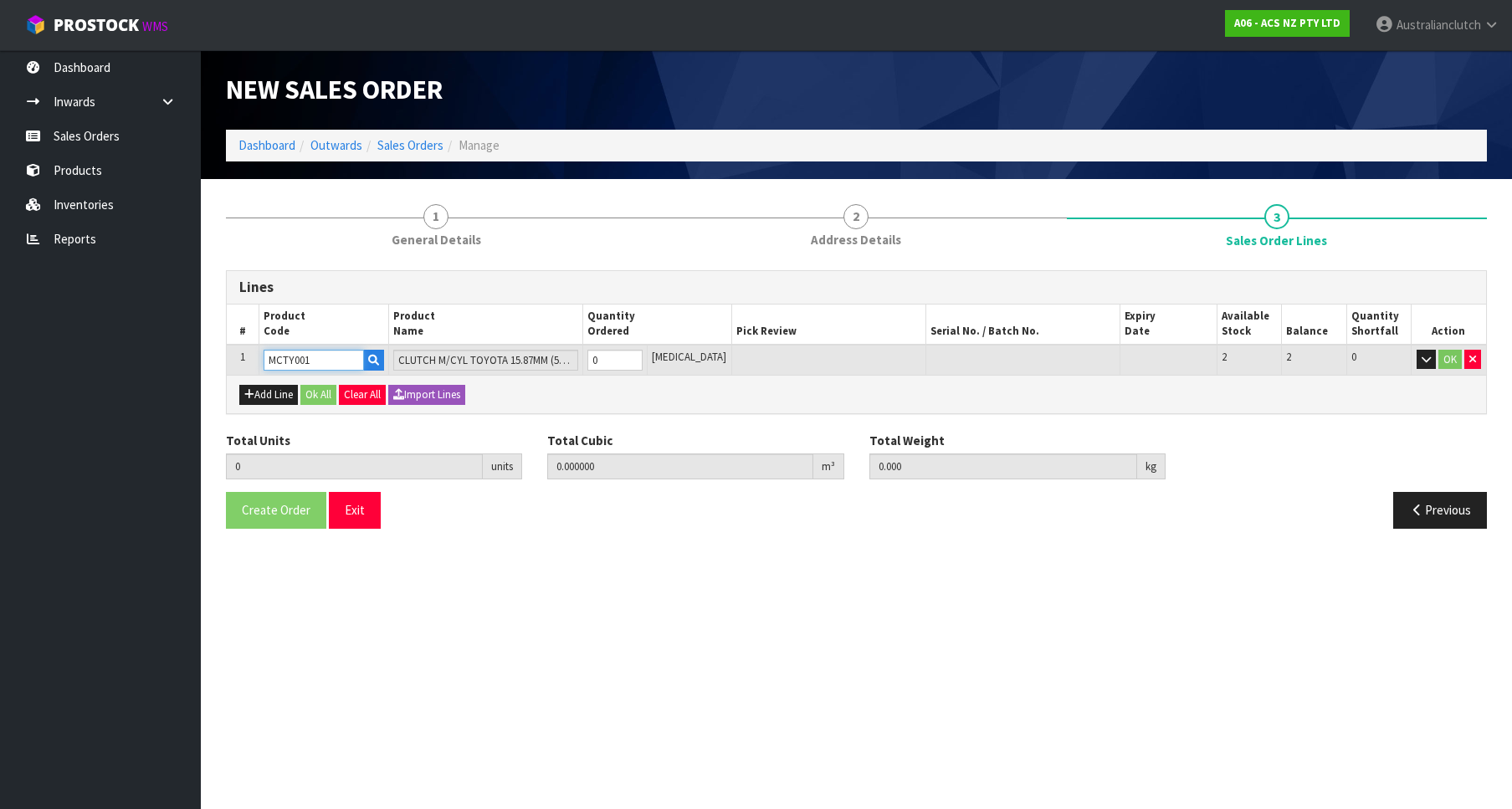
type input "1"
type input "0.002981"
type input "0.6"
type input "1"
click at [642, 355] on input "1" at bounding box center [615, 360] width 56 height 21
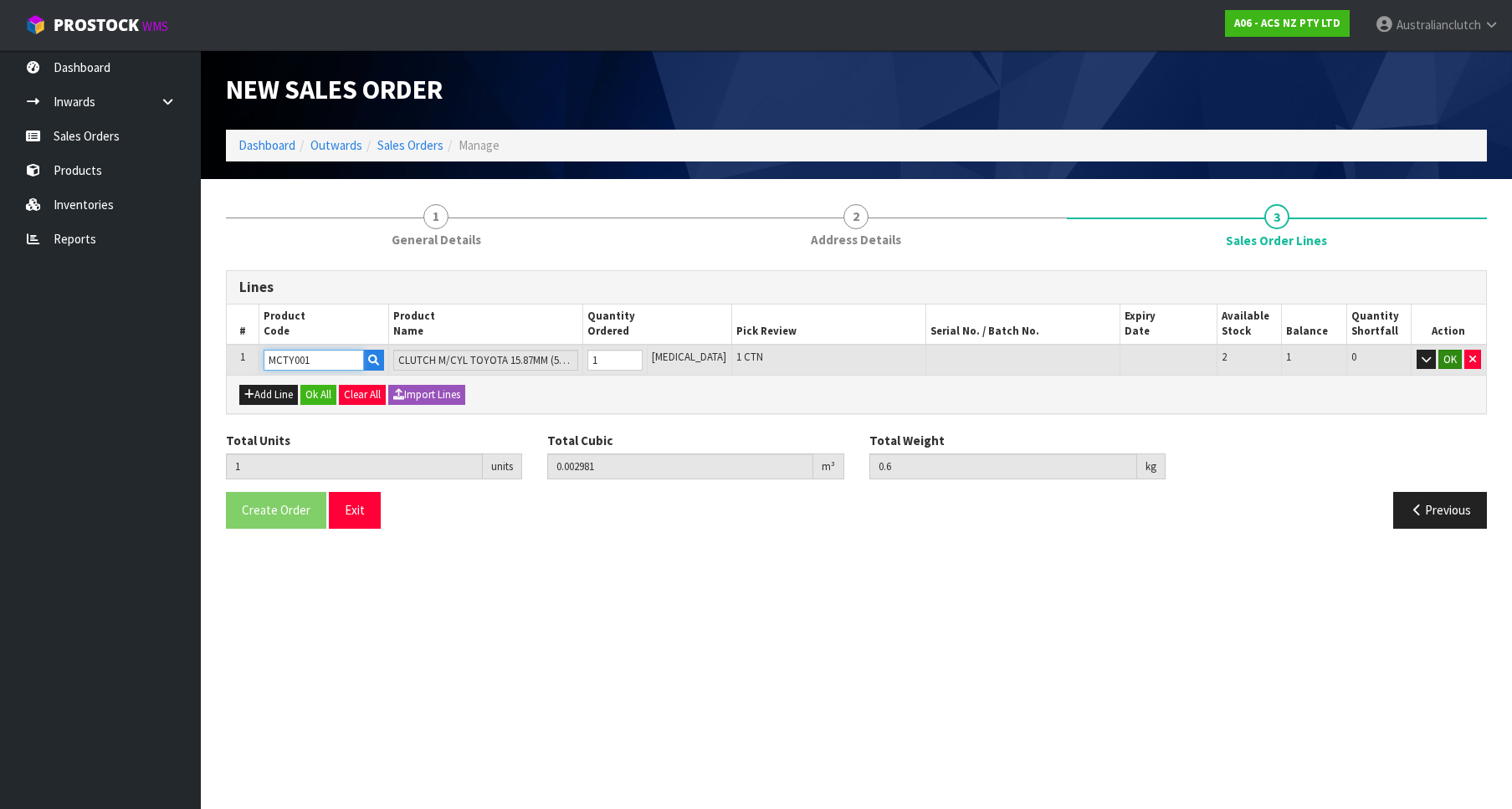
type input "MCTY001"
click at [1448, 355] on button "OK" at bounding box center [1449, 359] width 24 height 20
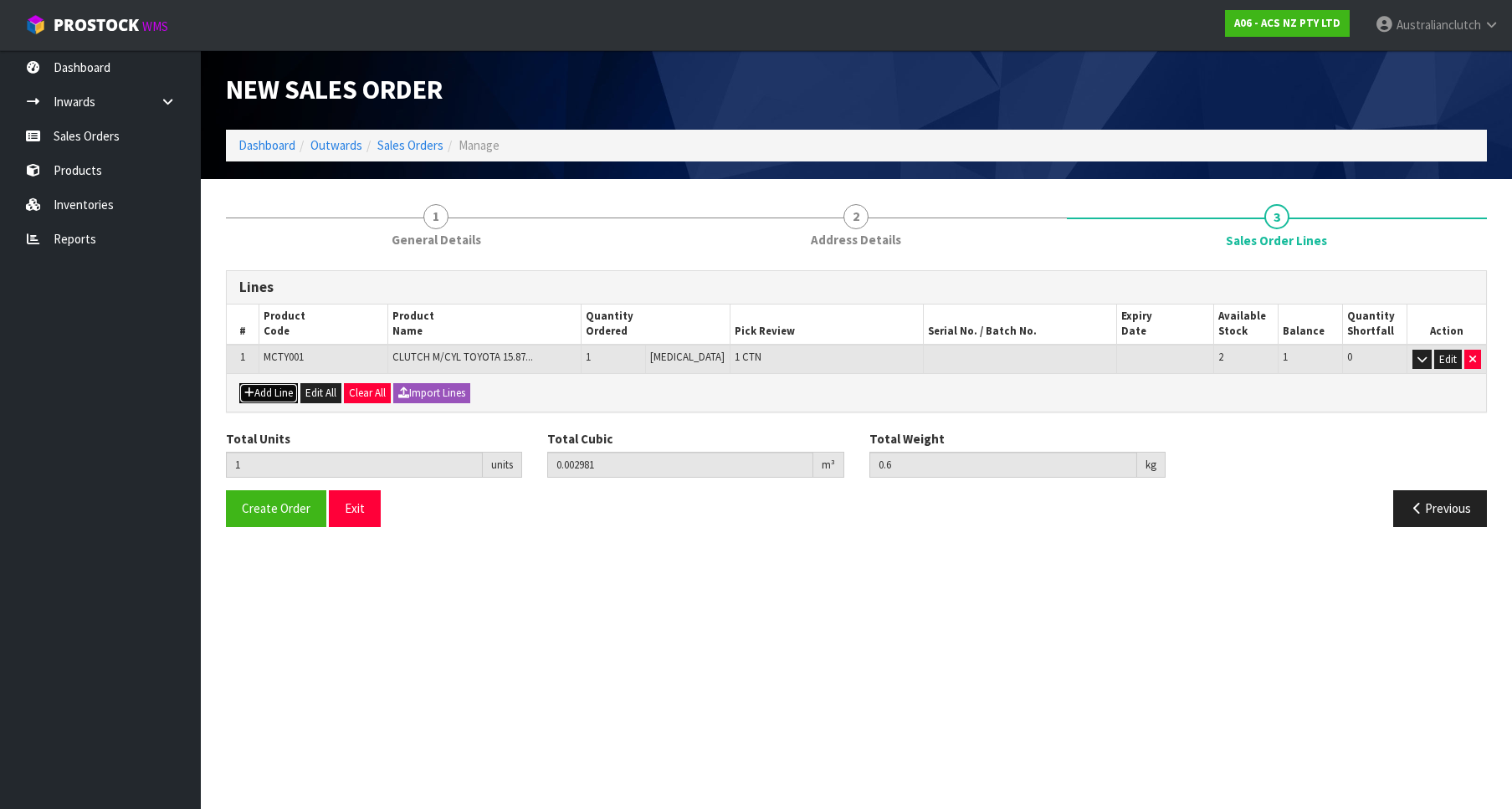
click at [277, 397] on button "Add Line" at bounding box center [268, 393] width 58 height 20
type input "0"
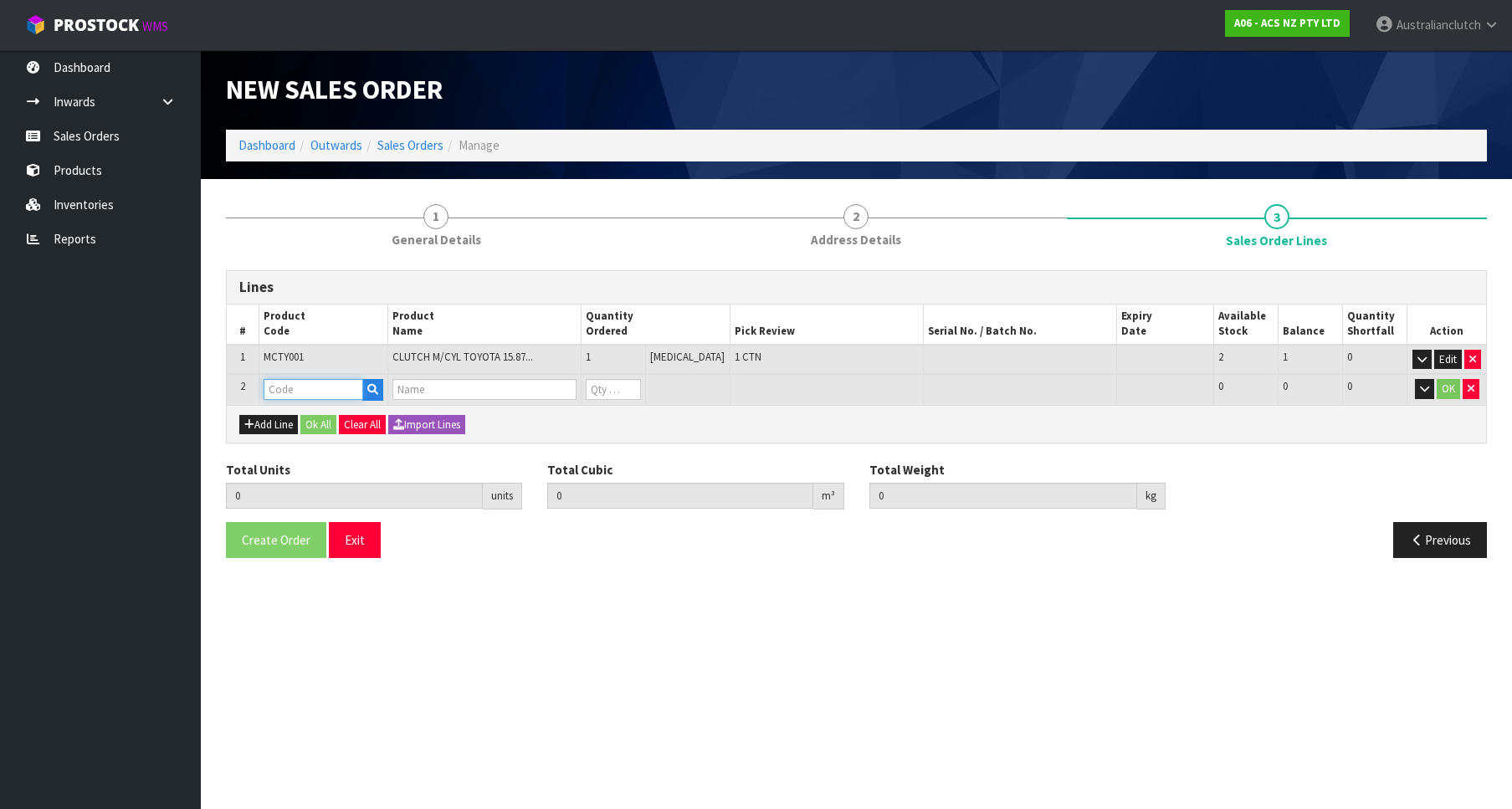
click at [275, 389] on input "text" at bounding box center [313, 390] width 100 height 21
paste input "SCTY015"
type input "SCTY015"
type input "1"
type input "0.002981"
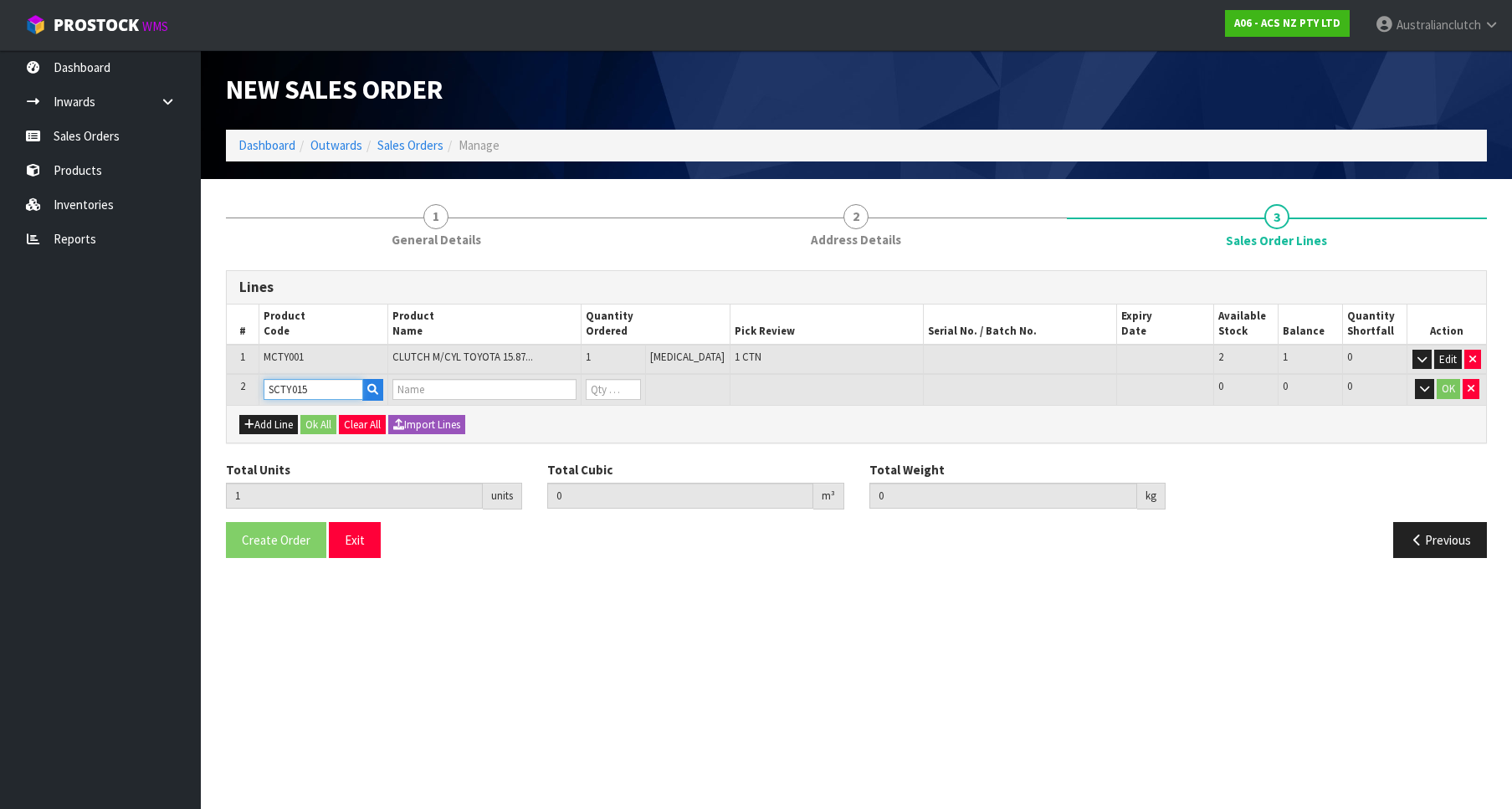
type input "0.6"
type input "CLUTCH S/CYL TOYOTA 19.05MM (3/4")"
type input "0"
type input "SCTY015"
drag, startPoint x: 656, startPoint y: 384, endPoint x: 644, endPoint y: 388, distance: 12.6
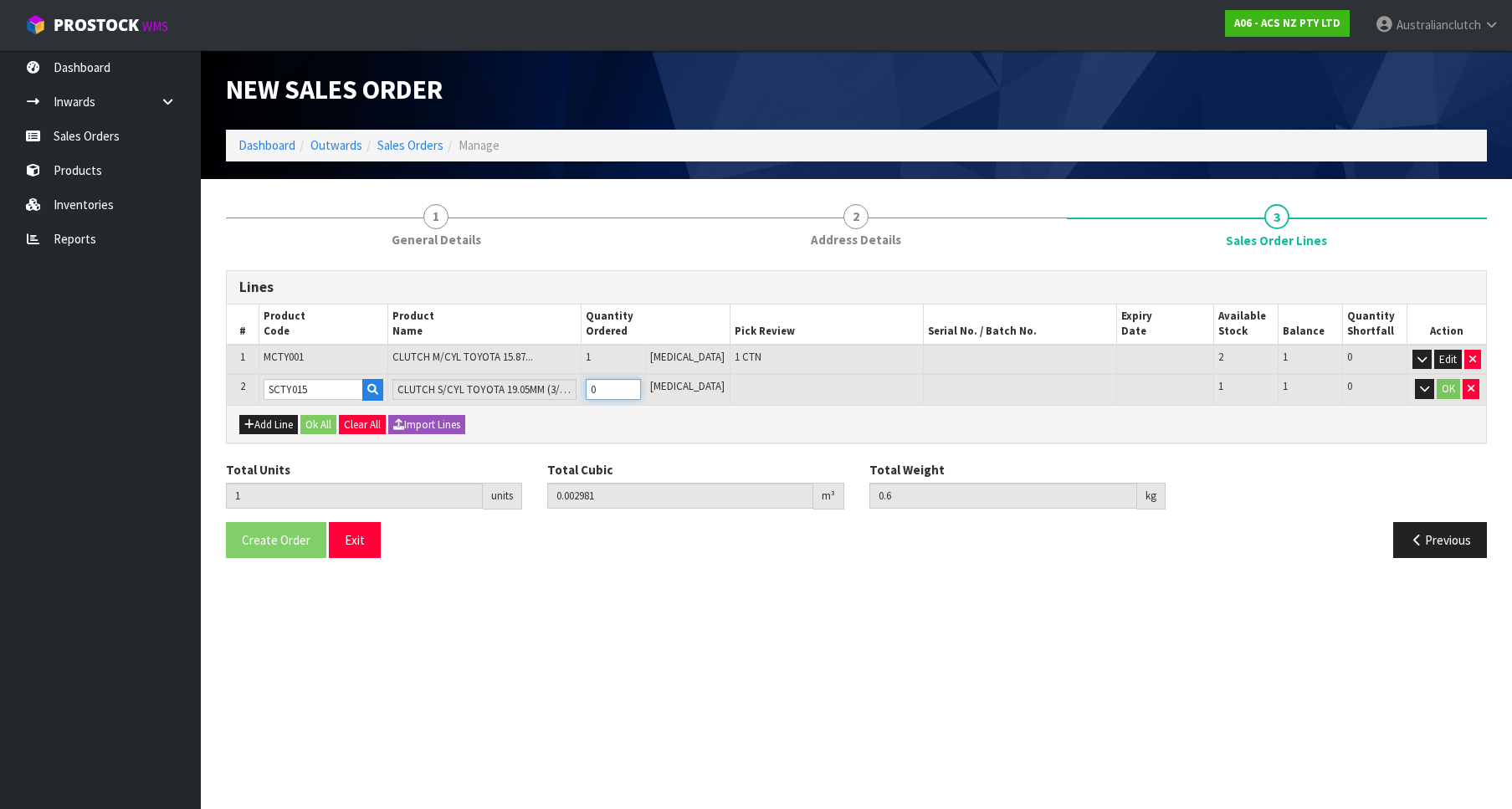
click at [640, 387] on input "0" at bounding box center [613, 390] width 56 height 21
type input "2"
type input "0.005962"
type input "1"
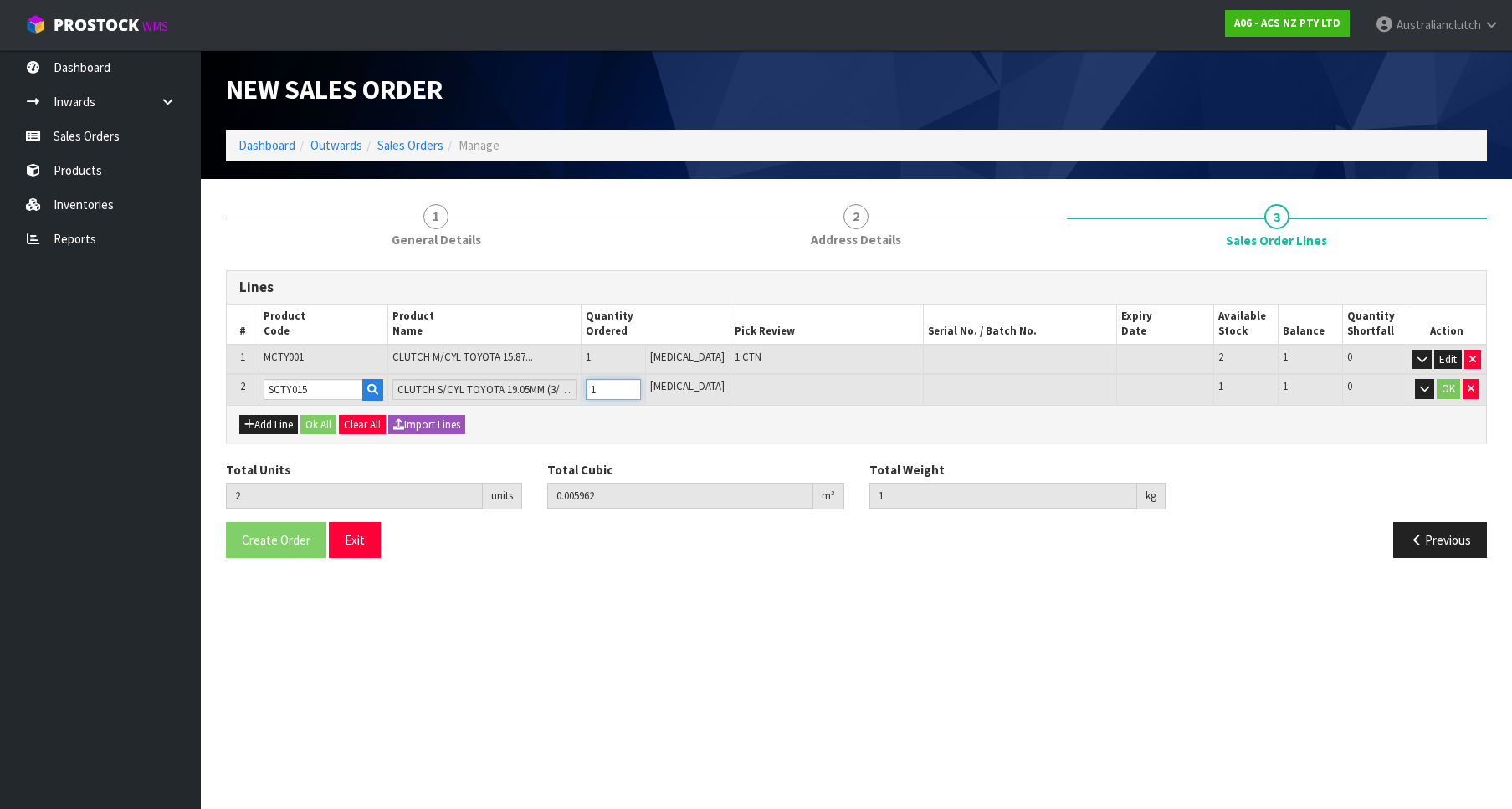
click at [640, 386] on input "1" at bounding box center [613, 390] width 56 height 21
click at [1441, 381] on button "OK" at bounding box center [1448, 389] width 24 height 20
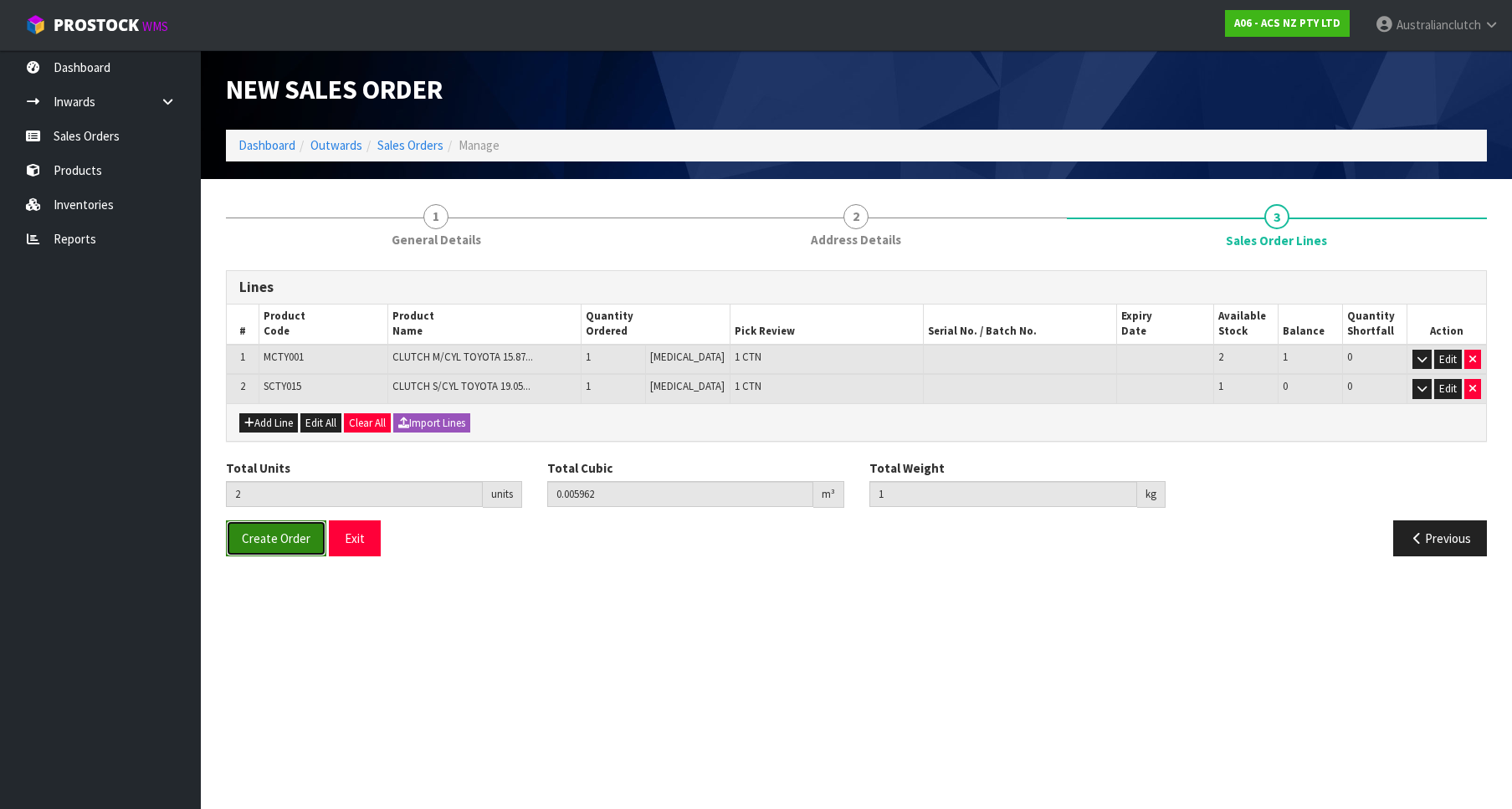
click at [237, 540] on button "Create Order" at bounding box center [276, 538] width 101 height 36
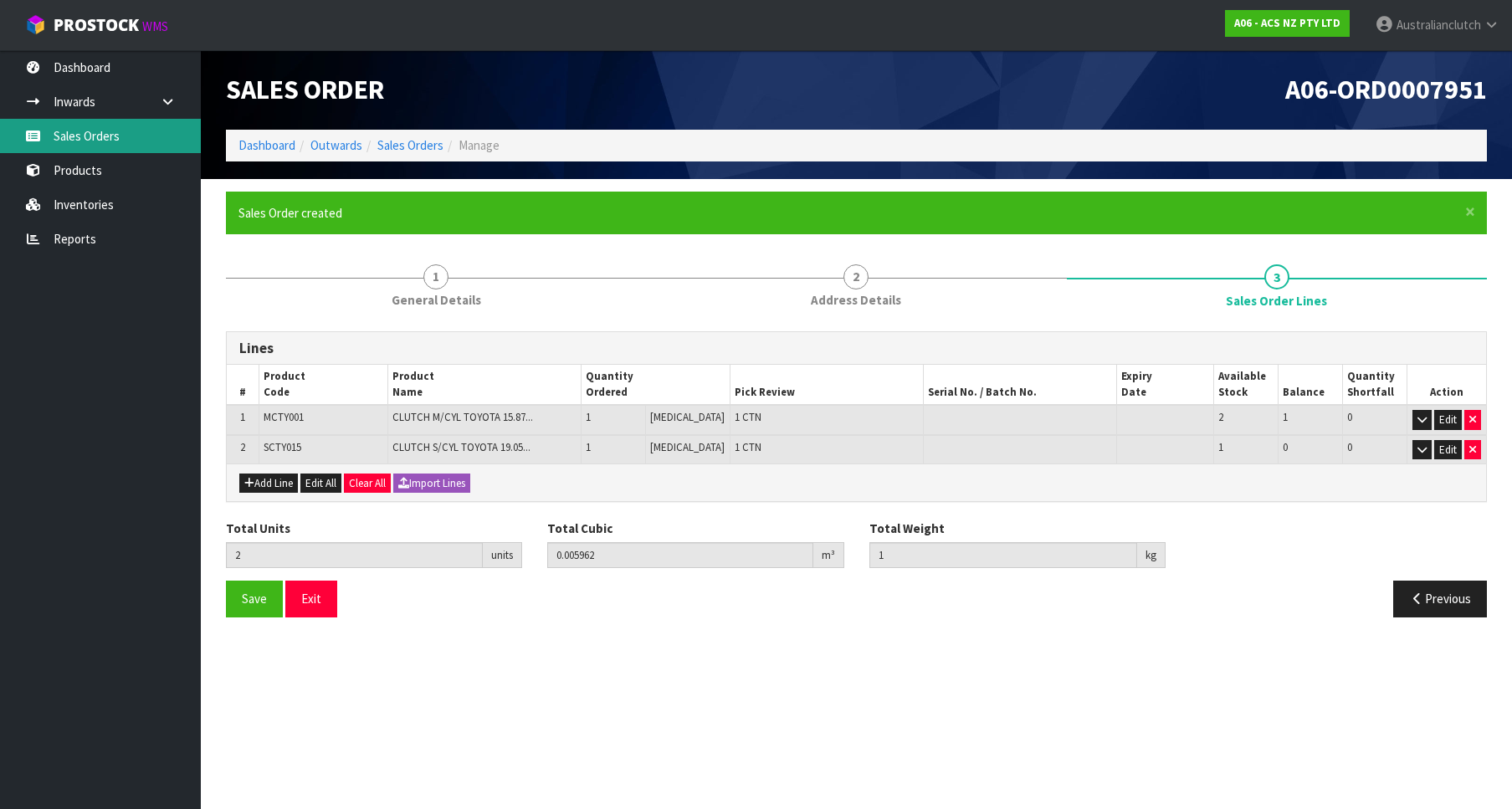
click at [47, 129] on link "Sales Orders" at bounding box center [101, 136] width 201 height 34
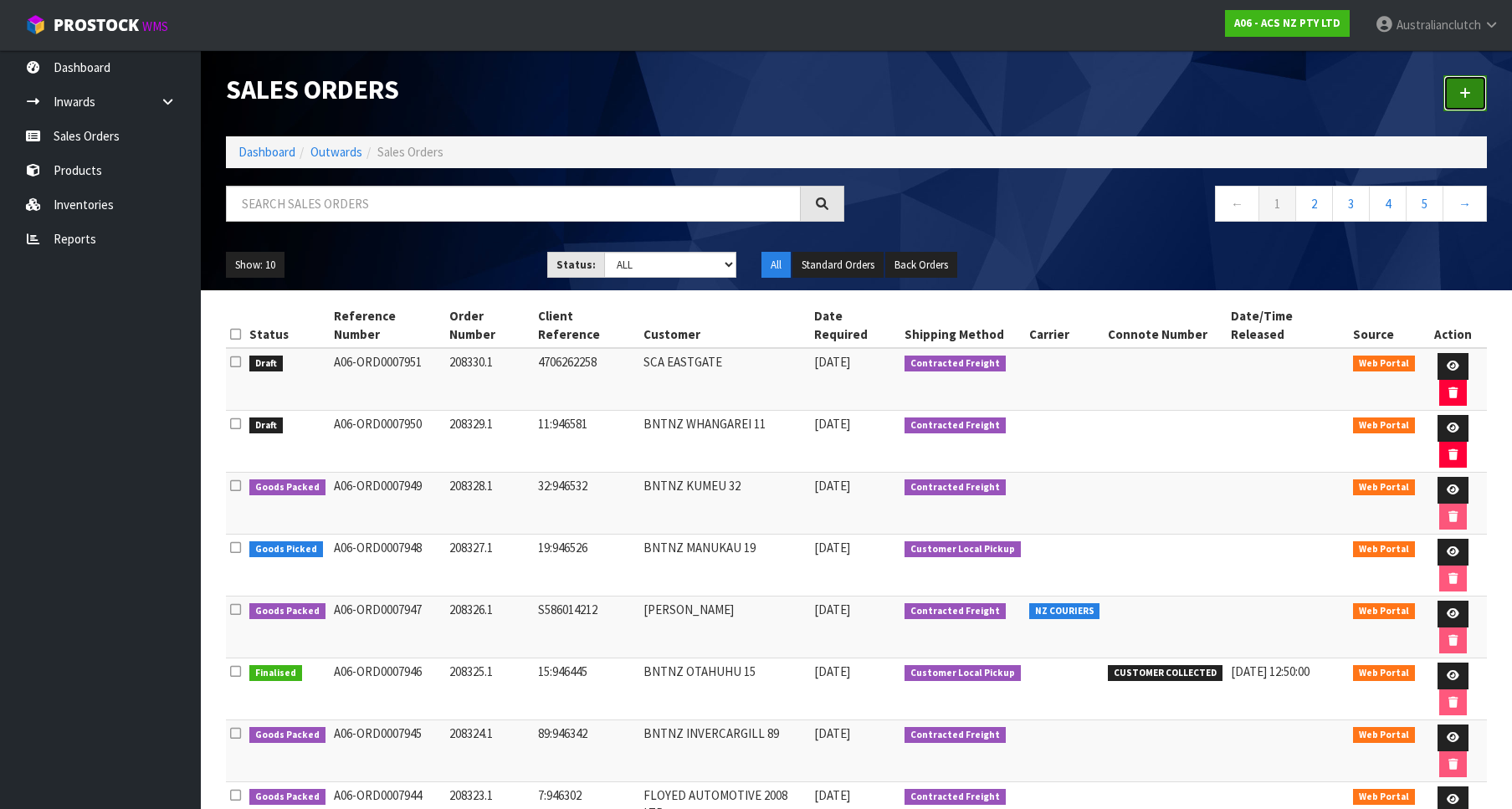
click at [1467, 102] on link at bounding box center [1464, 93] width 43 height 36
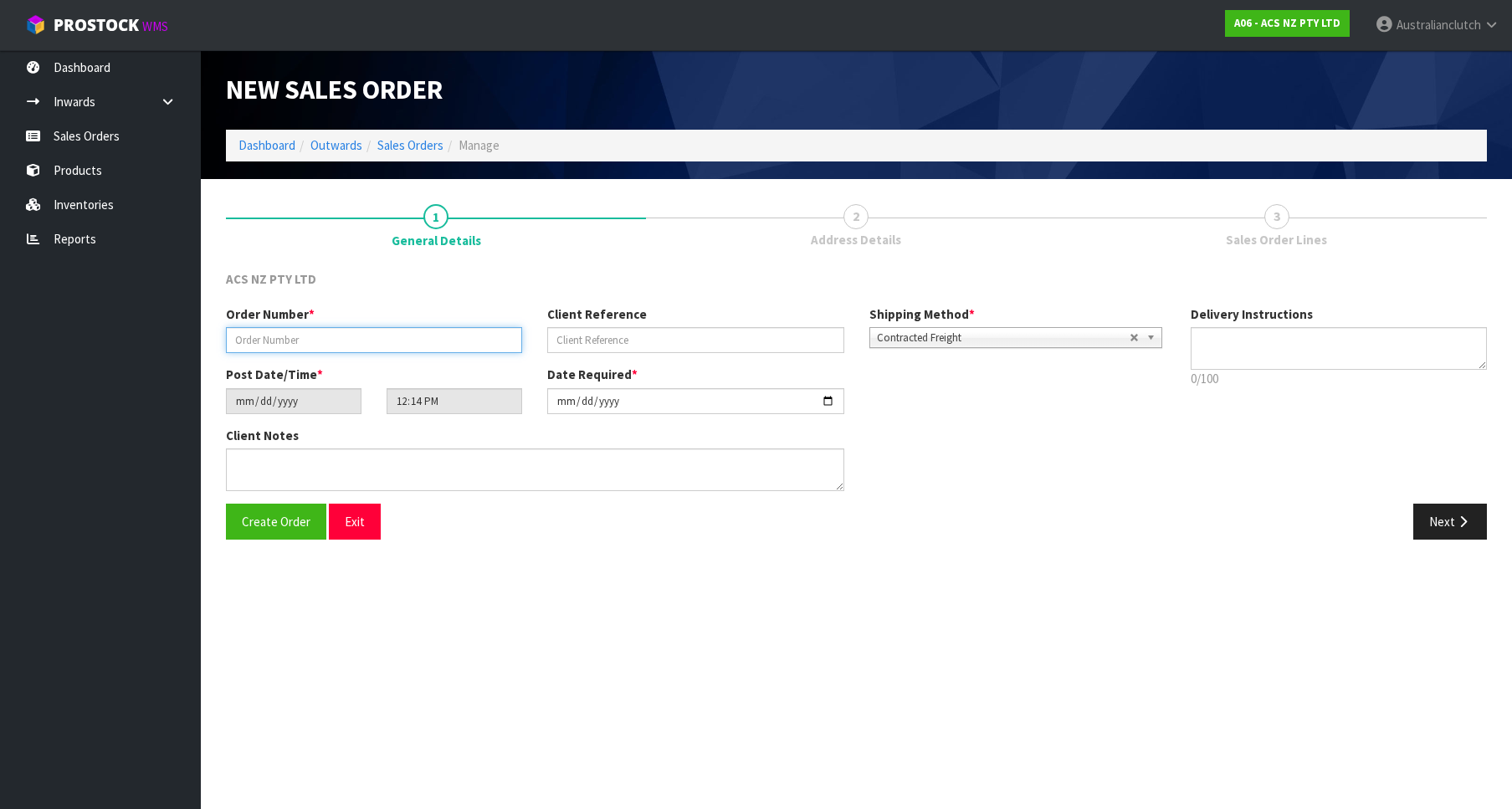
click at [495, 341] on input "text" at bounding box center [374, 340] width 296 height 26
paste input "208331.1"
type input "208331.1"
click at [680, 326] on div "Client Reference" at bounding box center [695, 329] width 321 height 48
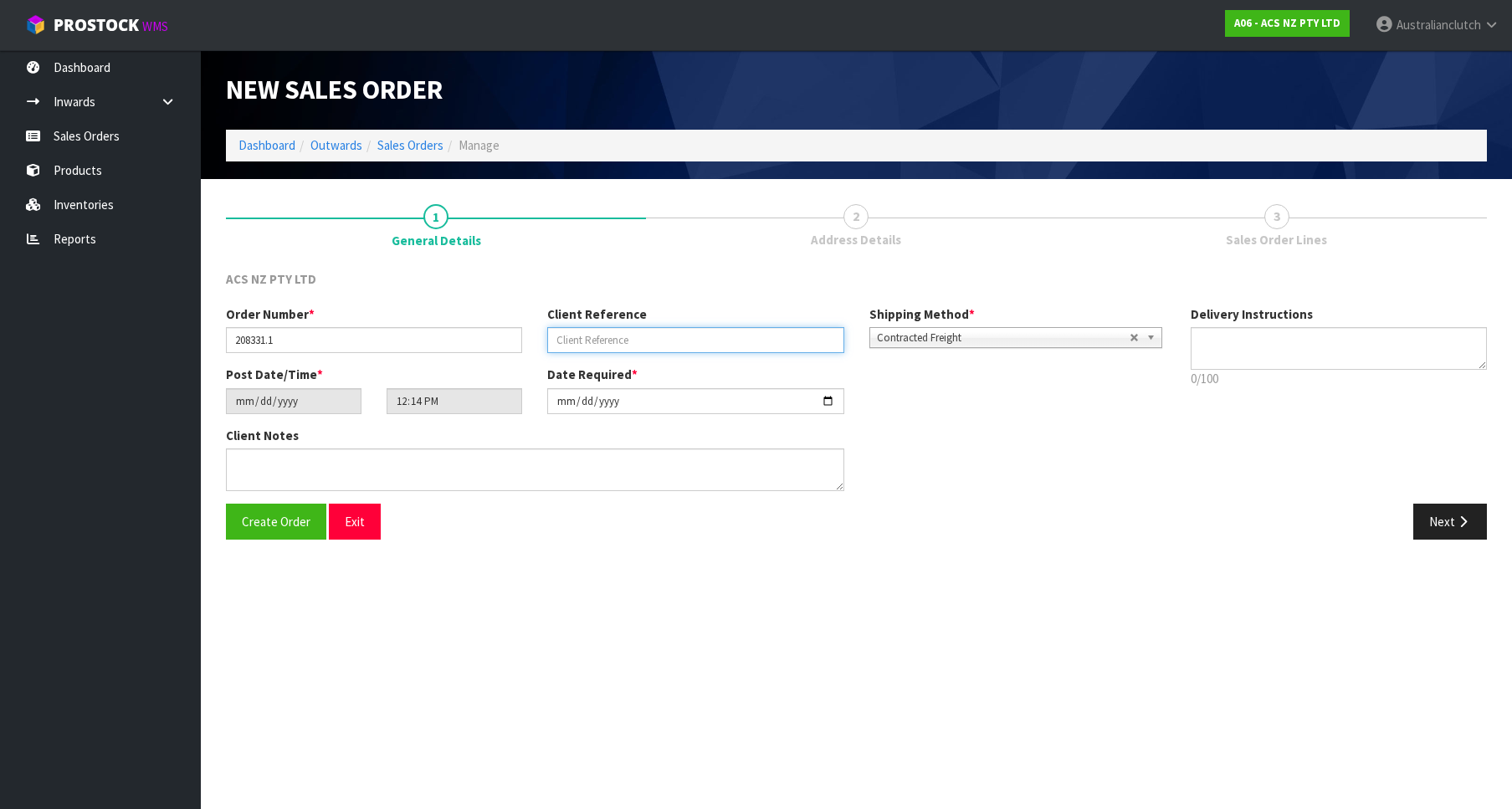
click at [688, 328] on input "text" at bounding box center [695, 340] width 296 height 26
paste input "4706261880"
type input "4706261880"
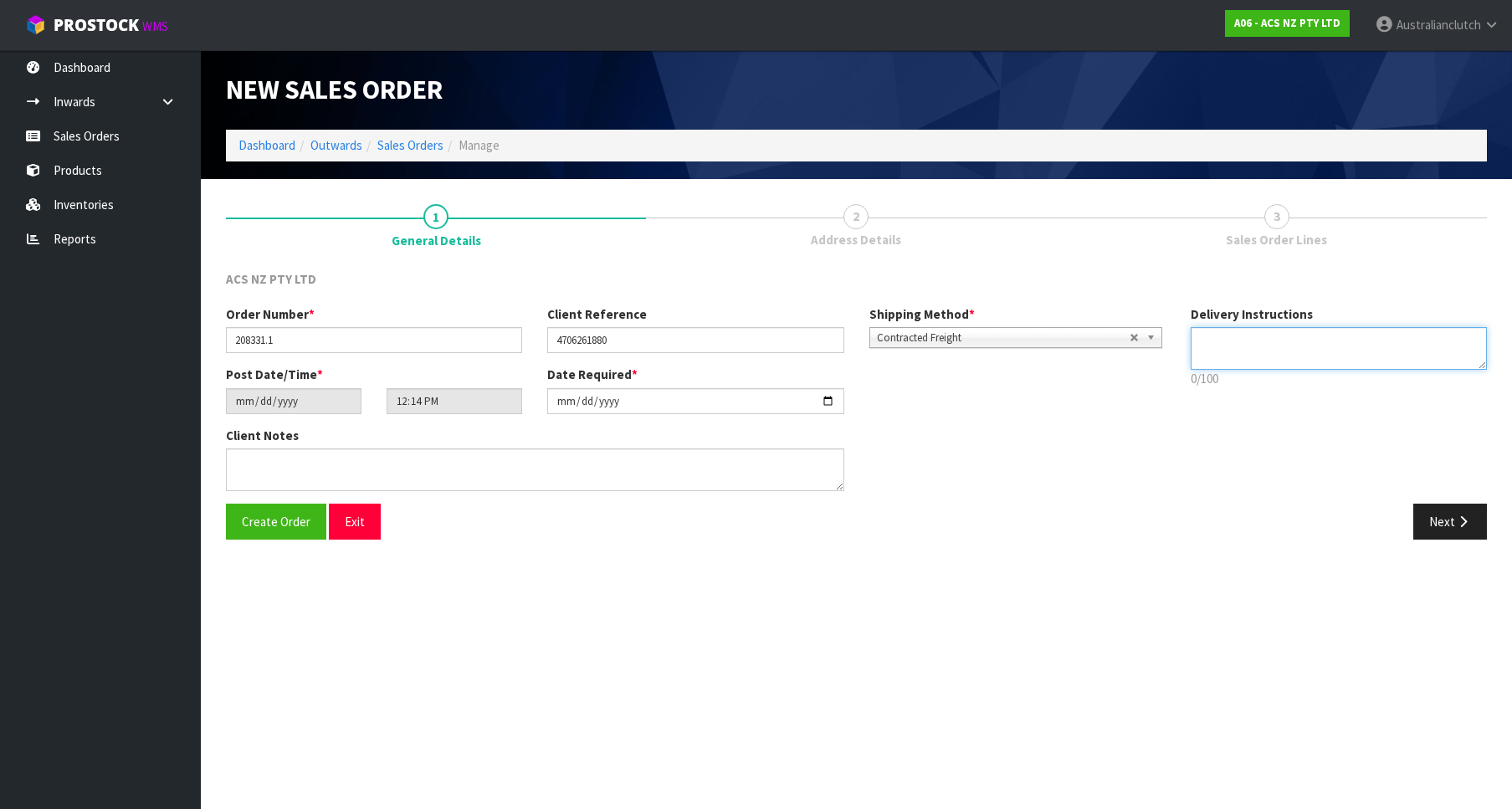
click at [1433, 344] on textarea at bounding box center [1339, 348] width 296 height 42
type textarea "PLEASE SEND VIA NZC"
click at [1433, 511] on button "Next" at bounding box center [1449, 521] width 73 height 36
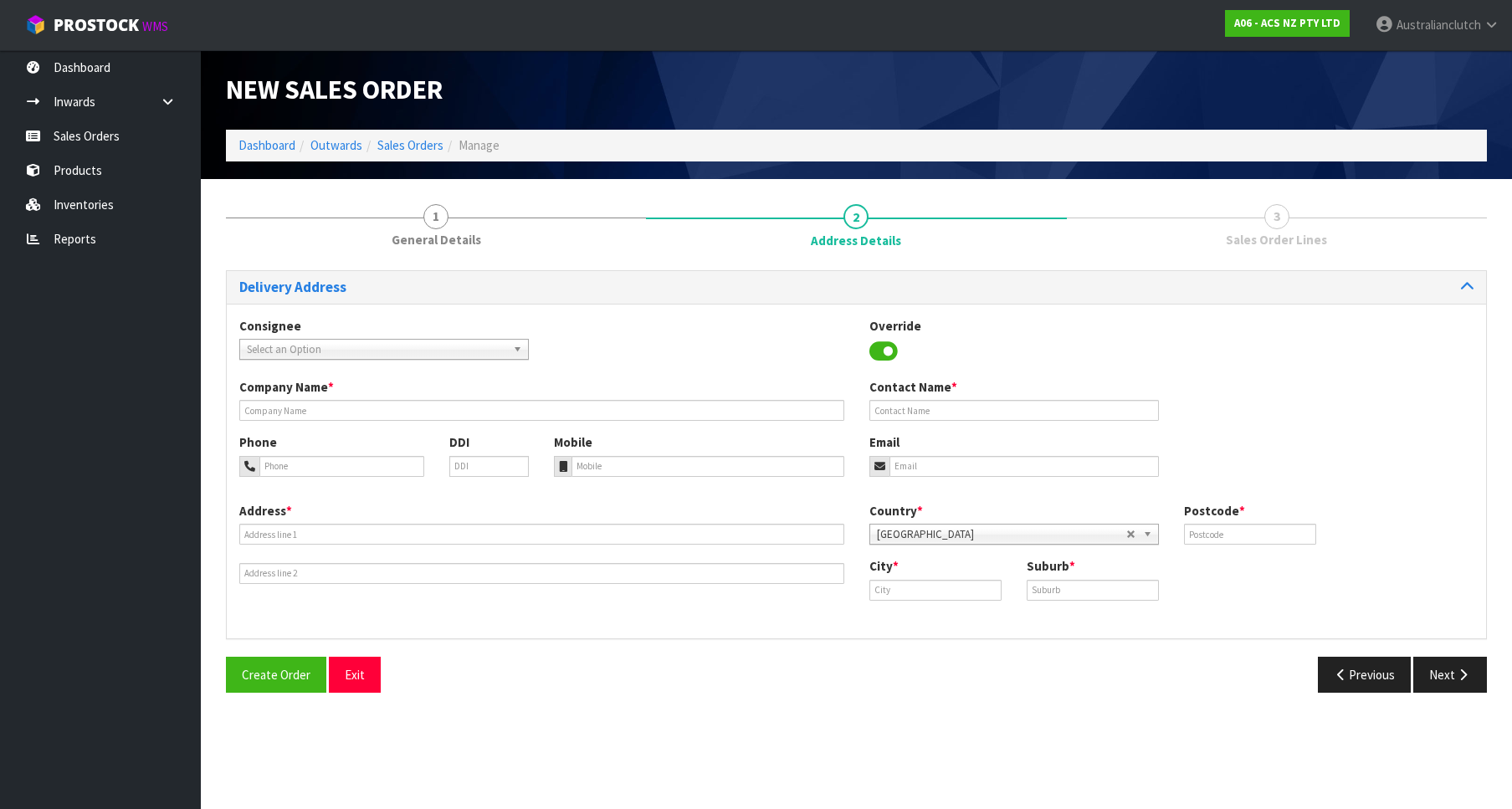
click at [392, 358] on span "Select an Option" at bounding box center [377, 349] width 259 height 20
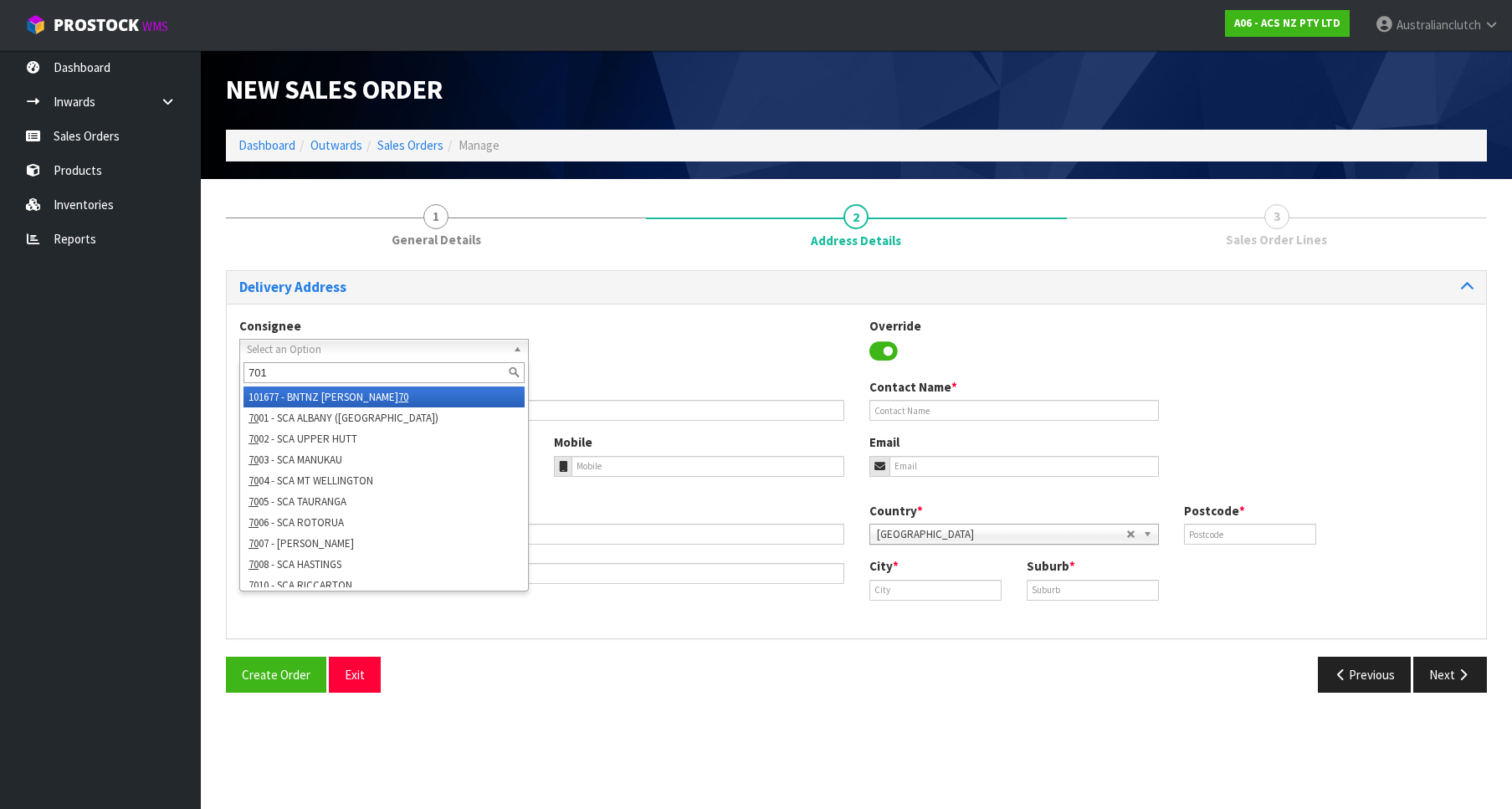
type input "7013"
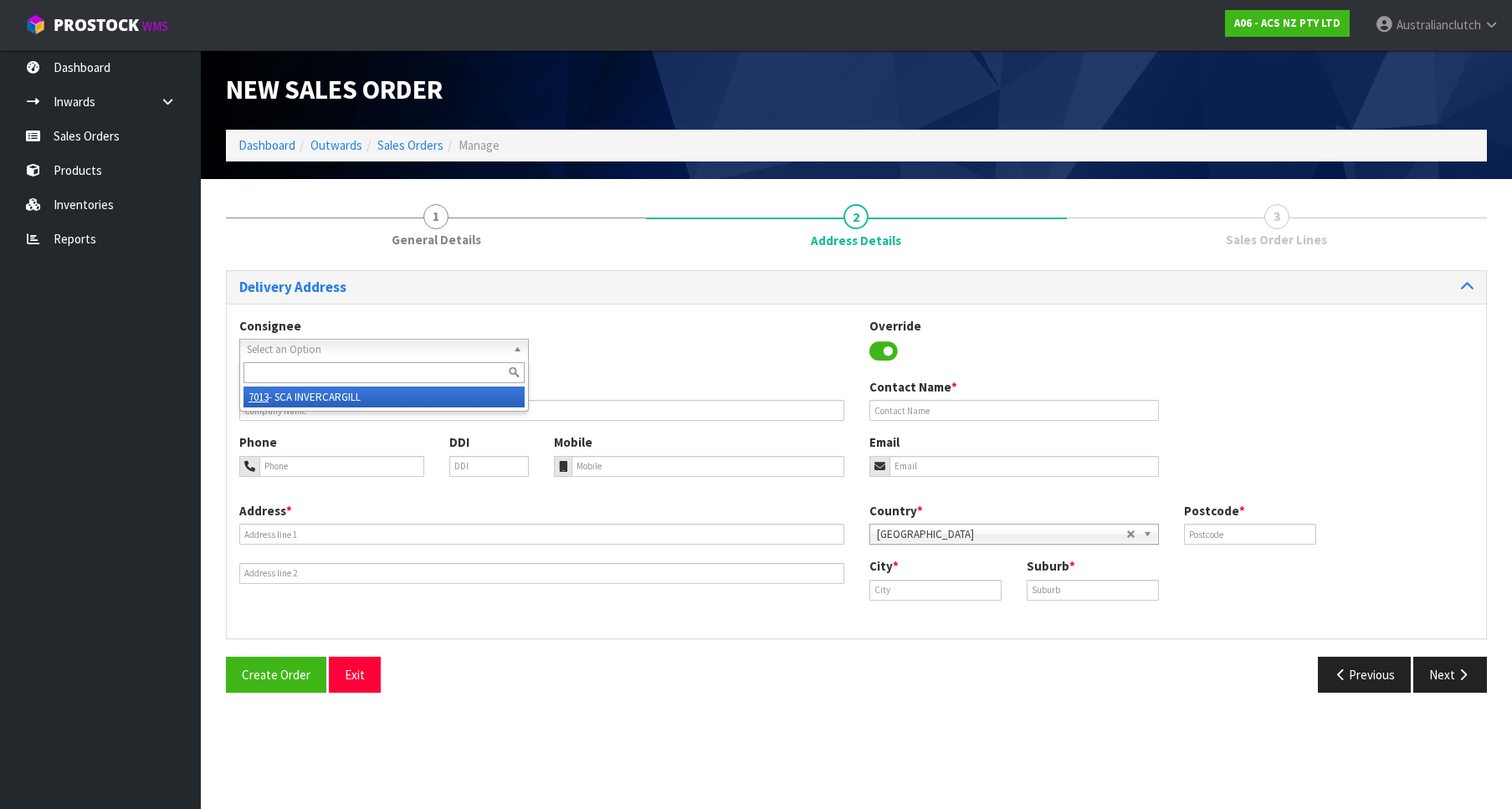
type input "SCA INVERCARGILL"
type input "03 2144385"
type input "[EMAIL_ADDRESS][DOMAIN_NAME]"
type input "[STREET_ADDRESS]"
type input "9810"
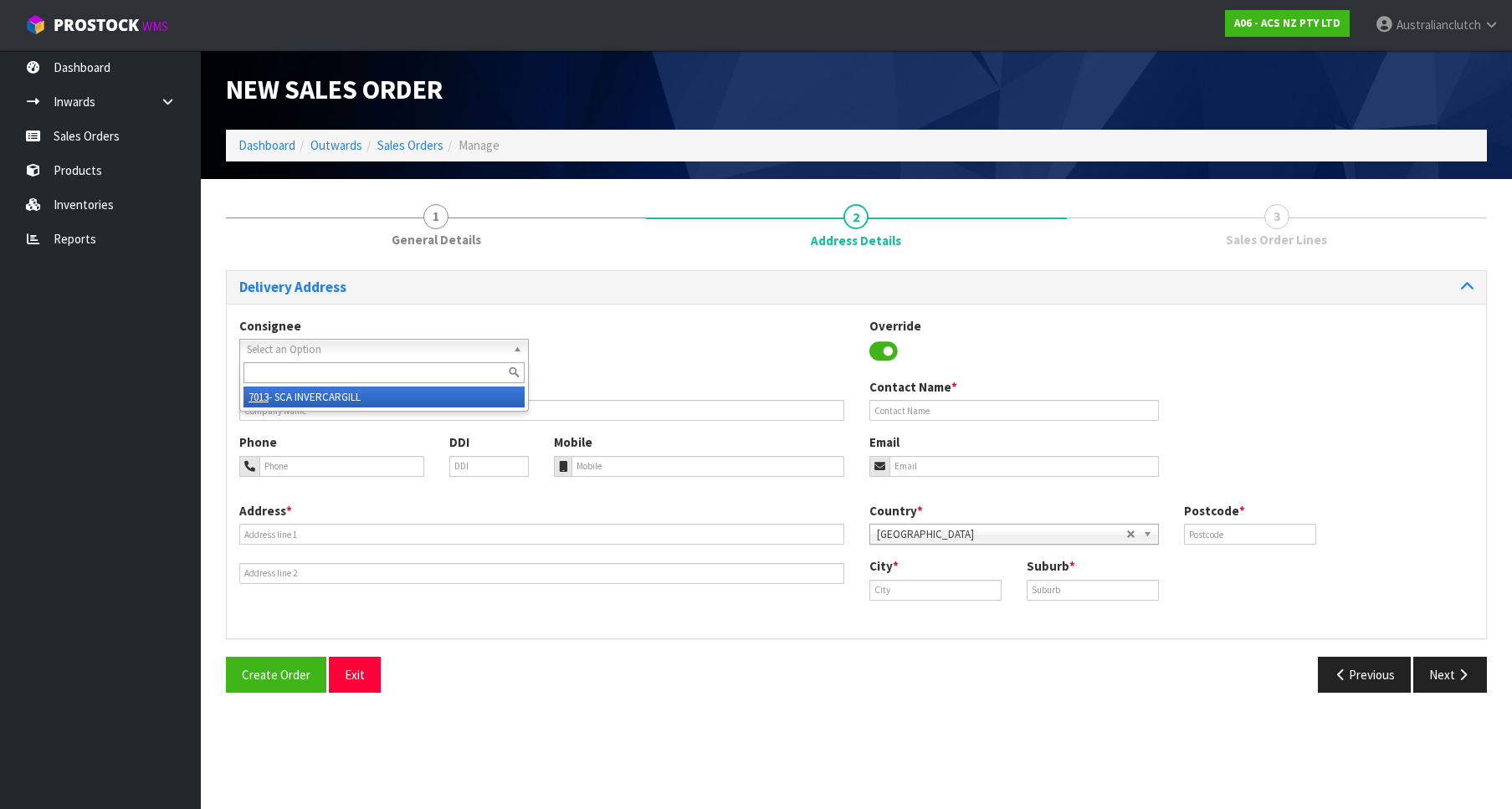
type input "Invercargill"
type input "INVERCARGILL"
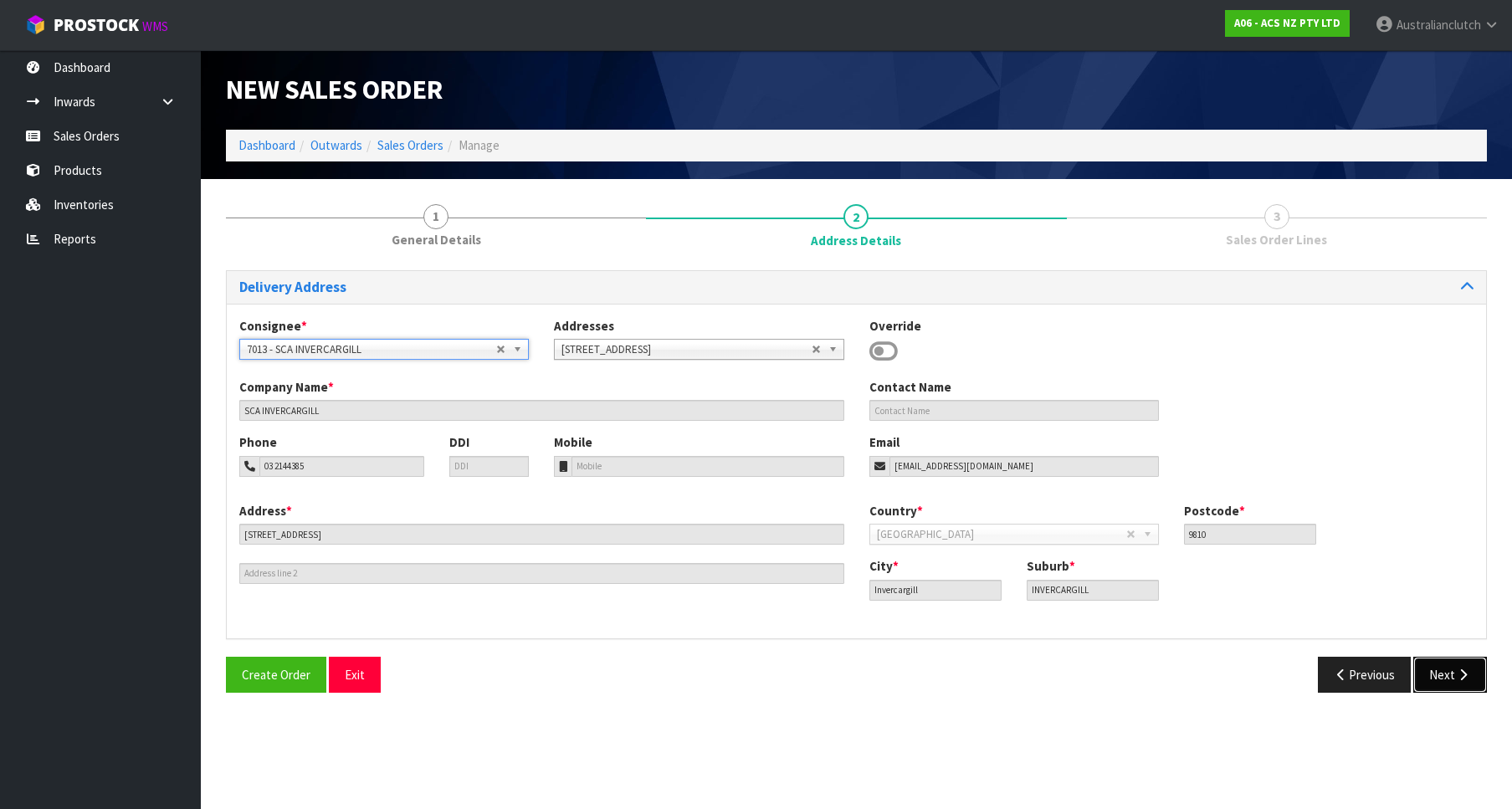
click at [1438, 668] on button "Next" at bounding box center [1449, 674] width 73 height 36
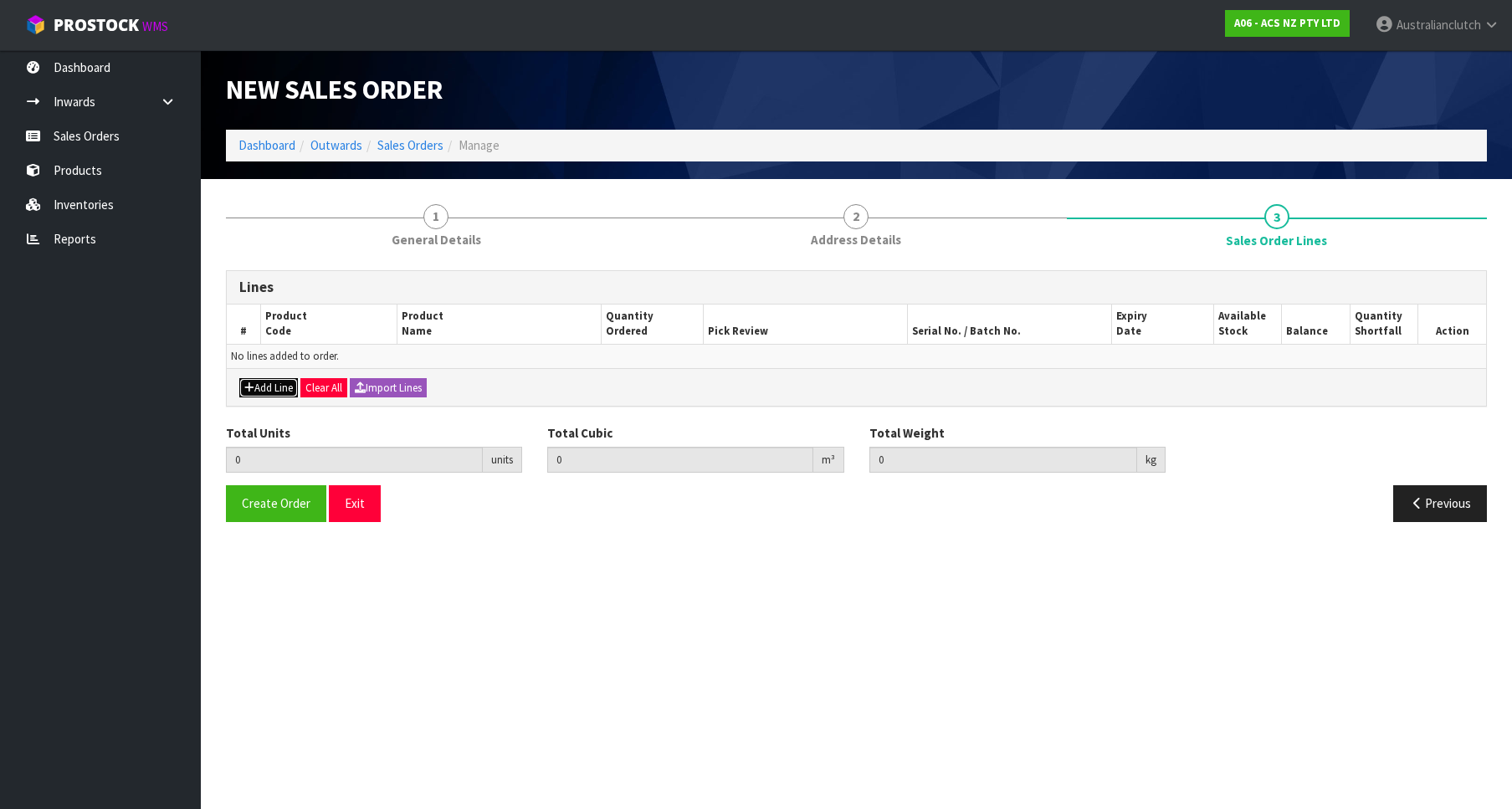
drag, startPoint x: 284, startPoint y: 393, endPoint x: 283, endPoint y: 381, distance: 12.0
click at [284, 391] on button "Add Line" at bounding box center [268, 388] width 58 height 20
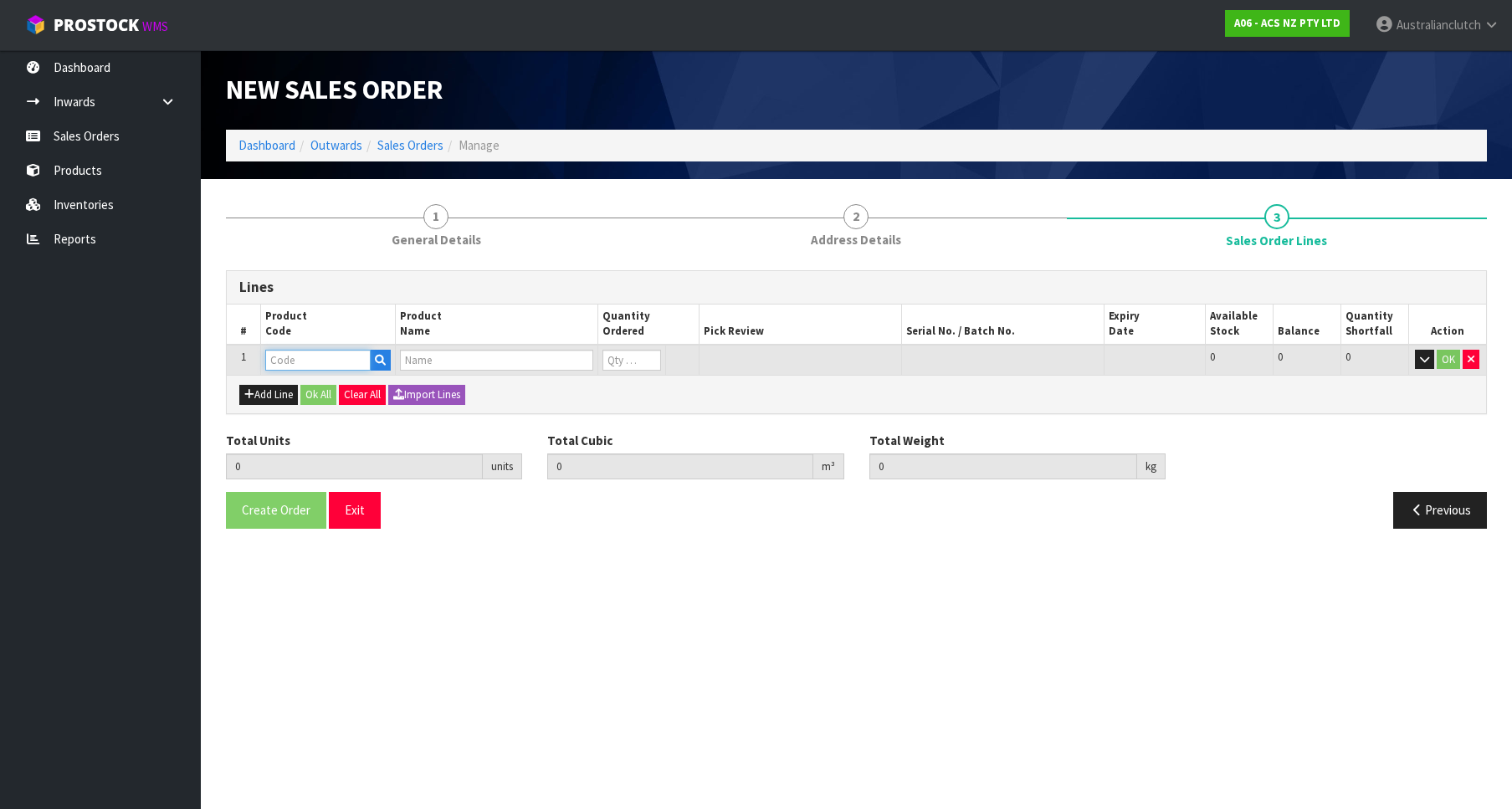
click at [289, 367] on input "text" at bounding box center [318, 360] width 105 height 21
paste input "SCMI045"
type input "SCMI045"
type input "0.000000"
type input "0.000"
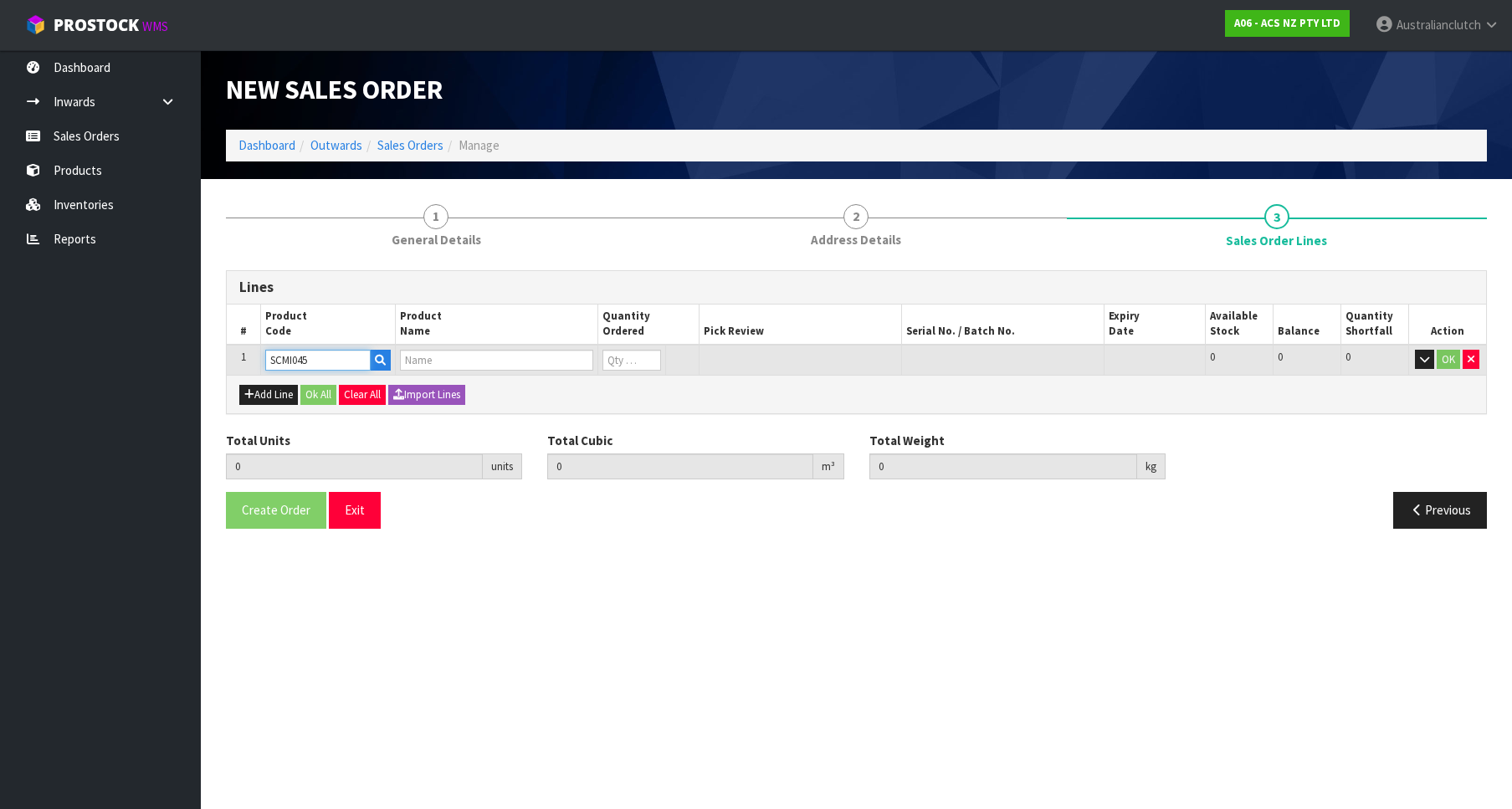
type input "CLUTCH S/CYL MITSUBISHI 20.64MM (13/16")"
type input "0"
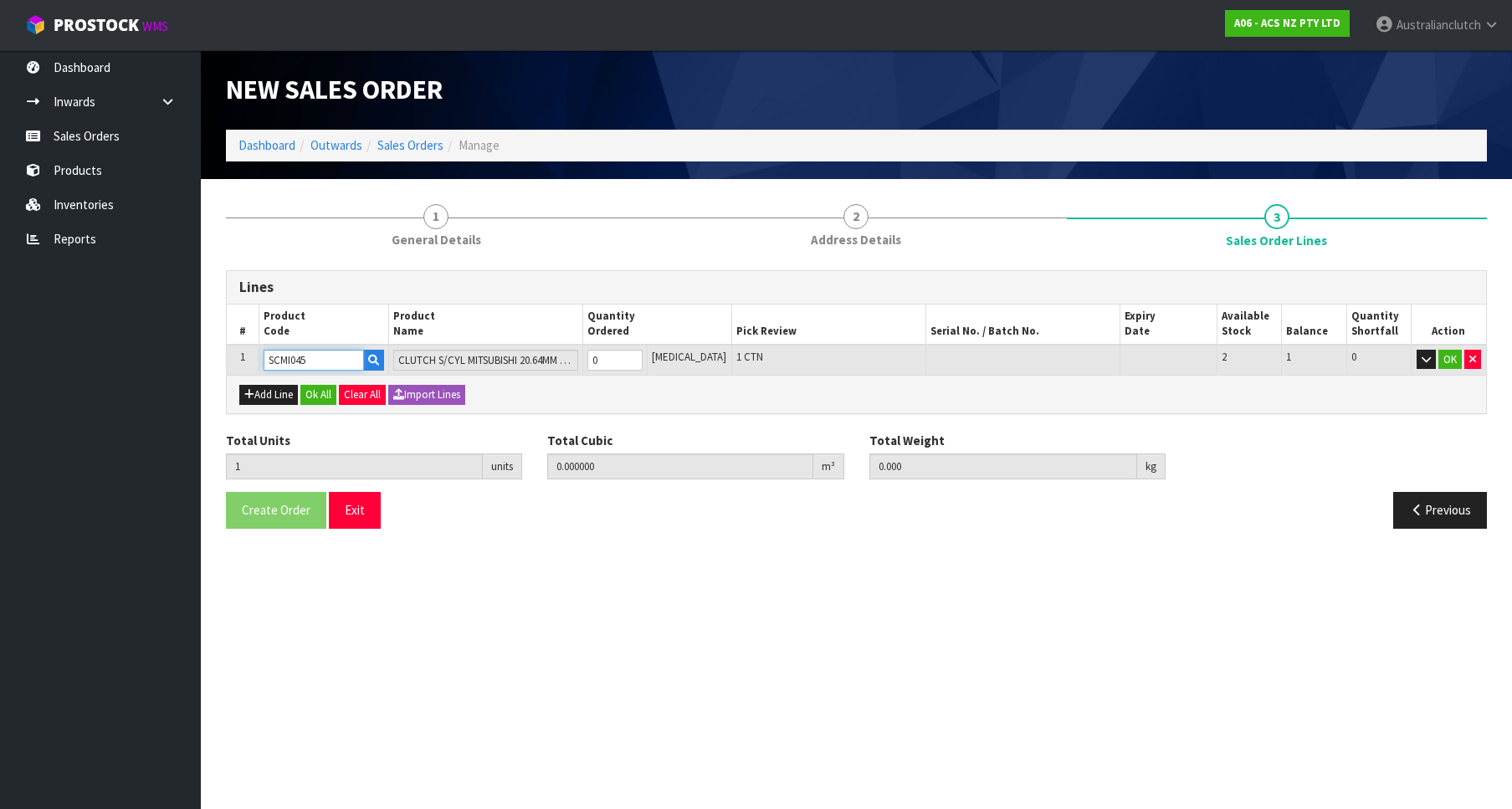
type input "1"
type input "0.000787"
type input "0.55"
type input "1"
click at [642, 357] on input "1" at bounding box center [615, 360] width 56 height 21
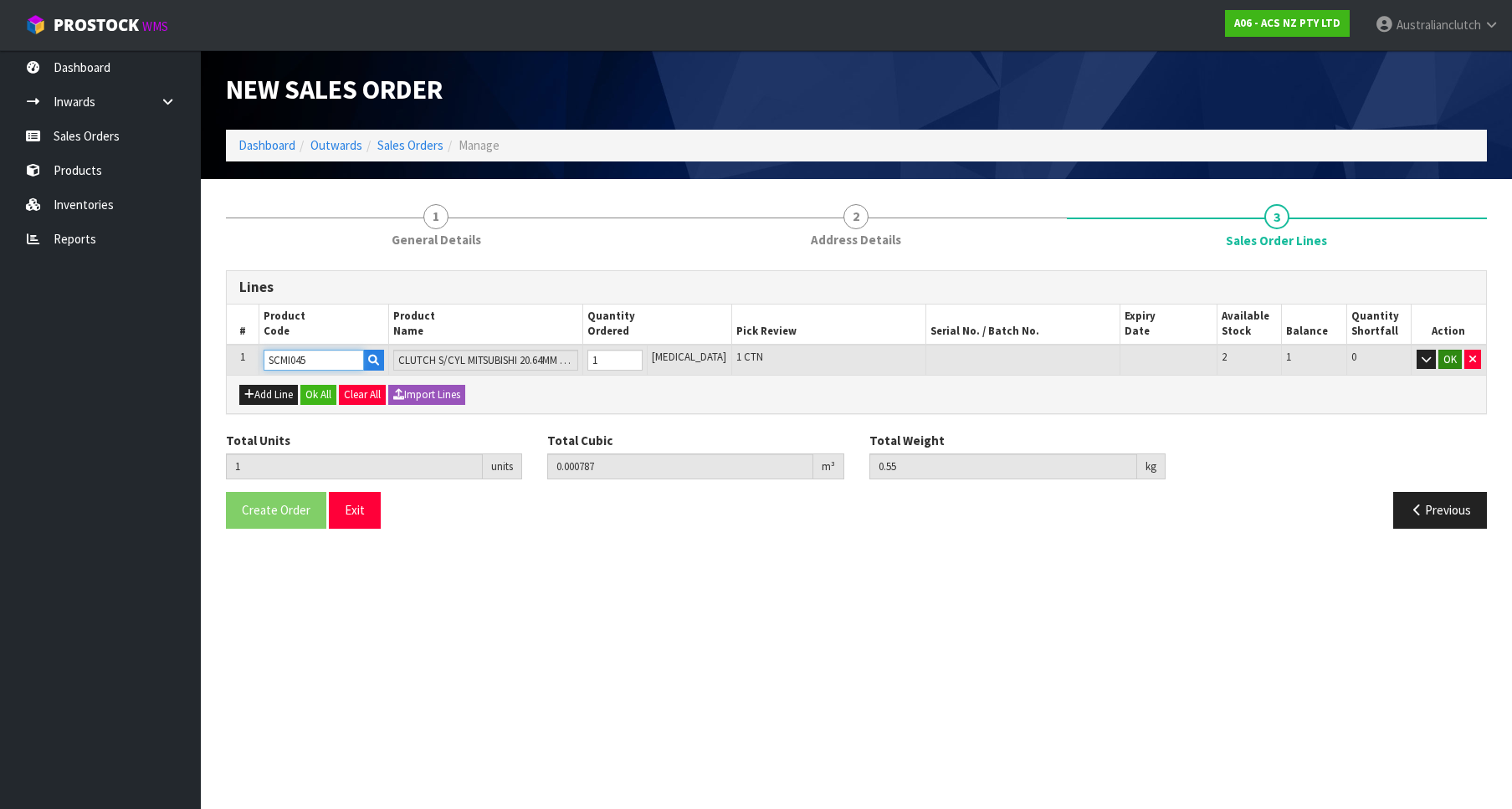
type input "SCMI045"
click at [1441, 360] on button "OK" at bounding box center [1449, 359] width 24 height 20
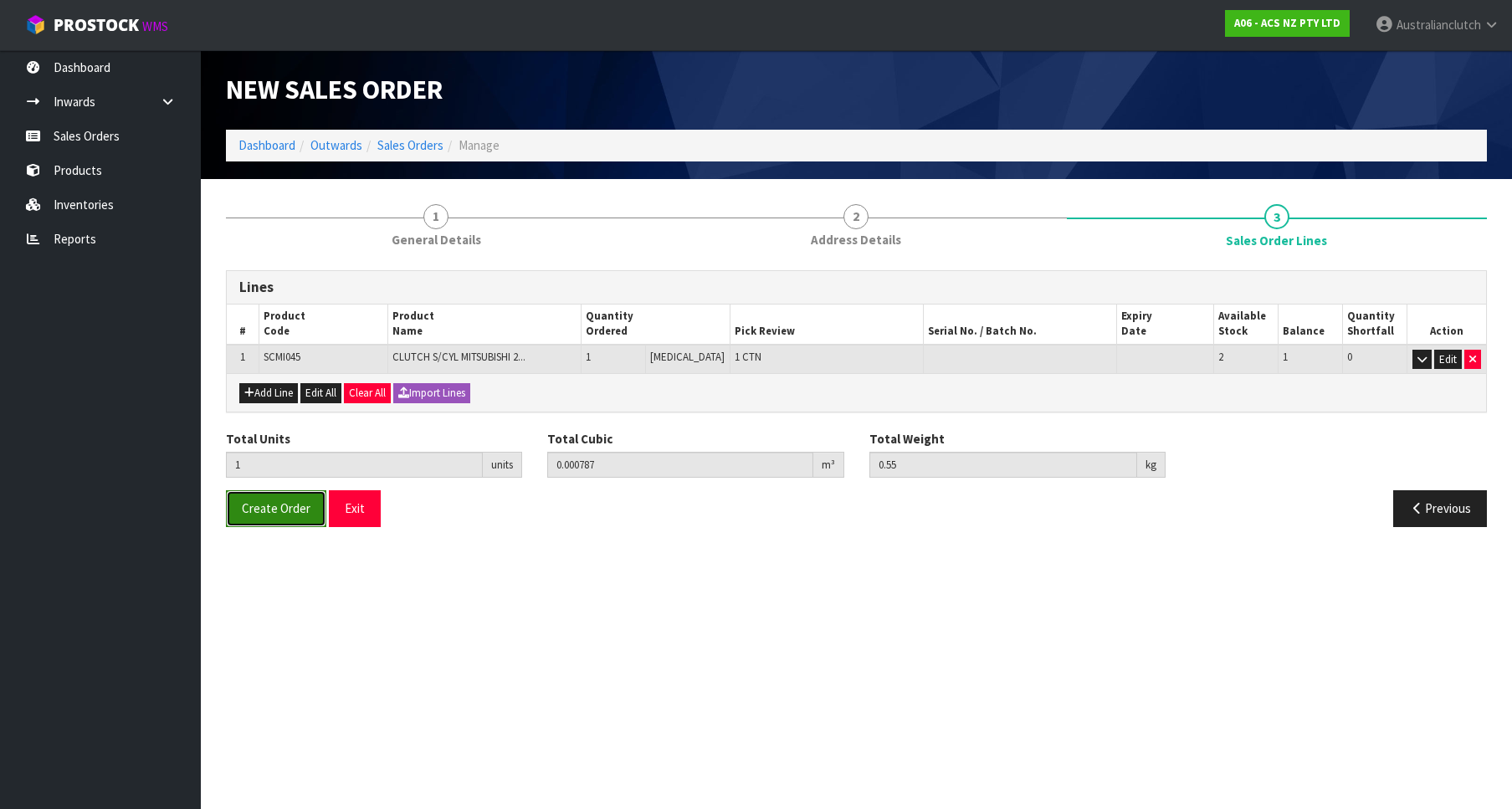
click at [266, 505] on span "Create Order" at bounding box center [276, 508] width 69 height 16
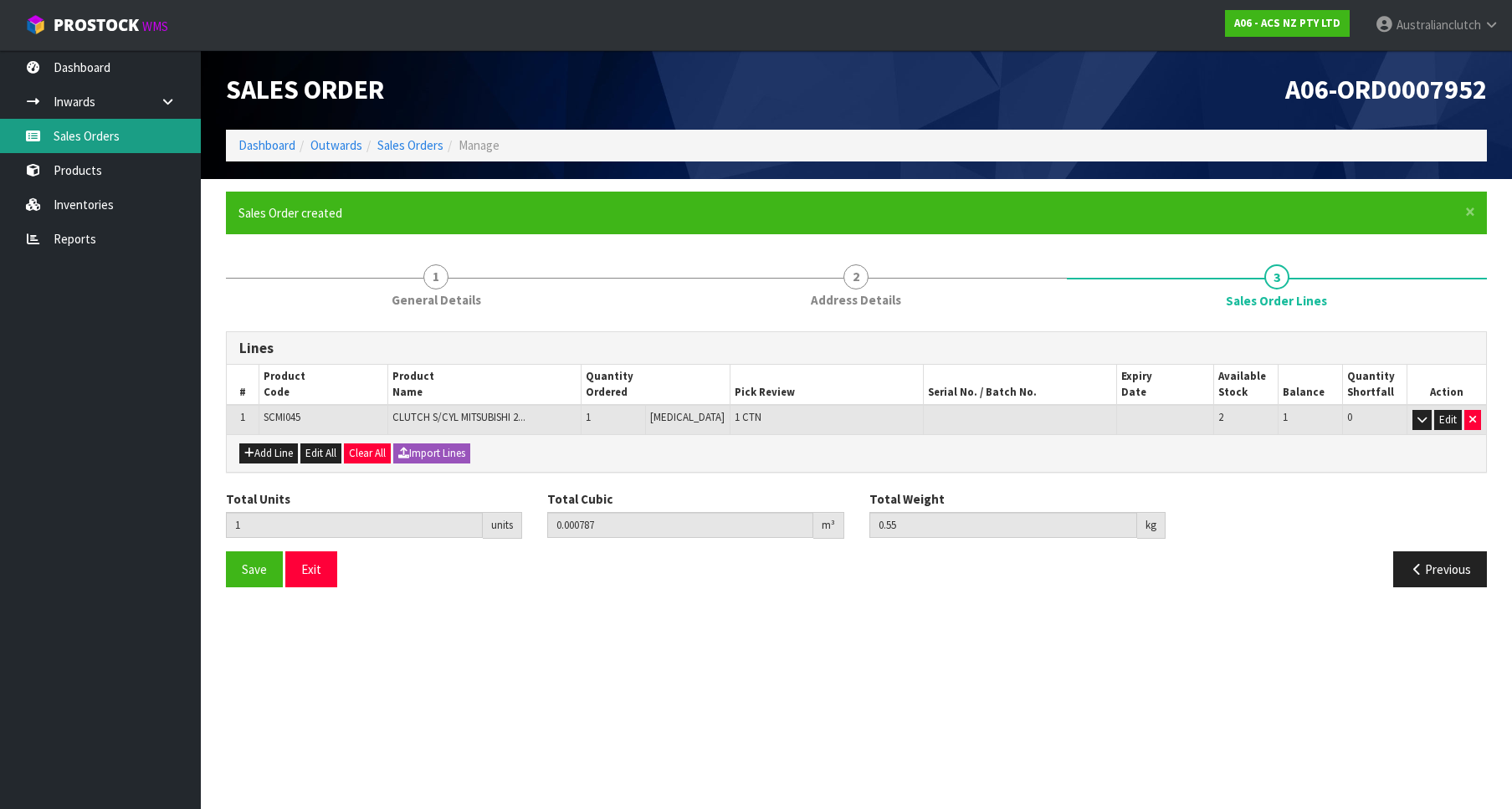
click at [146, 139] on link "Sales Orders" at bounding box center [101, 136] width 201 height 34
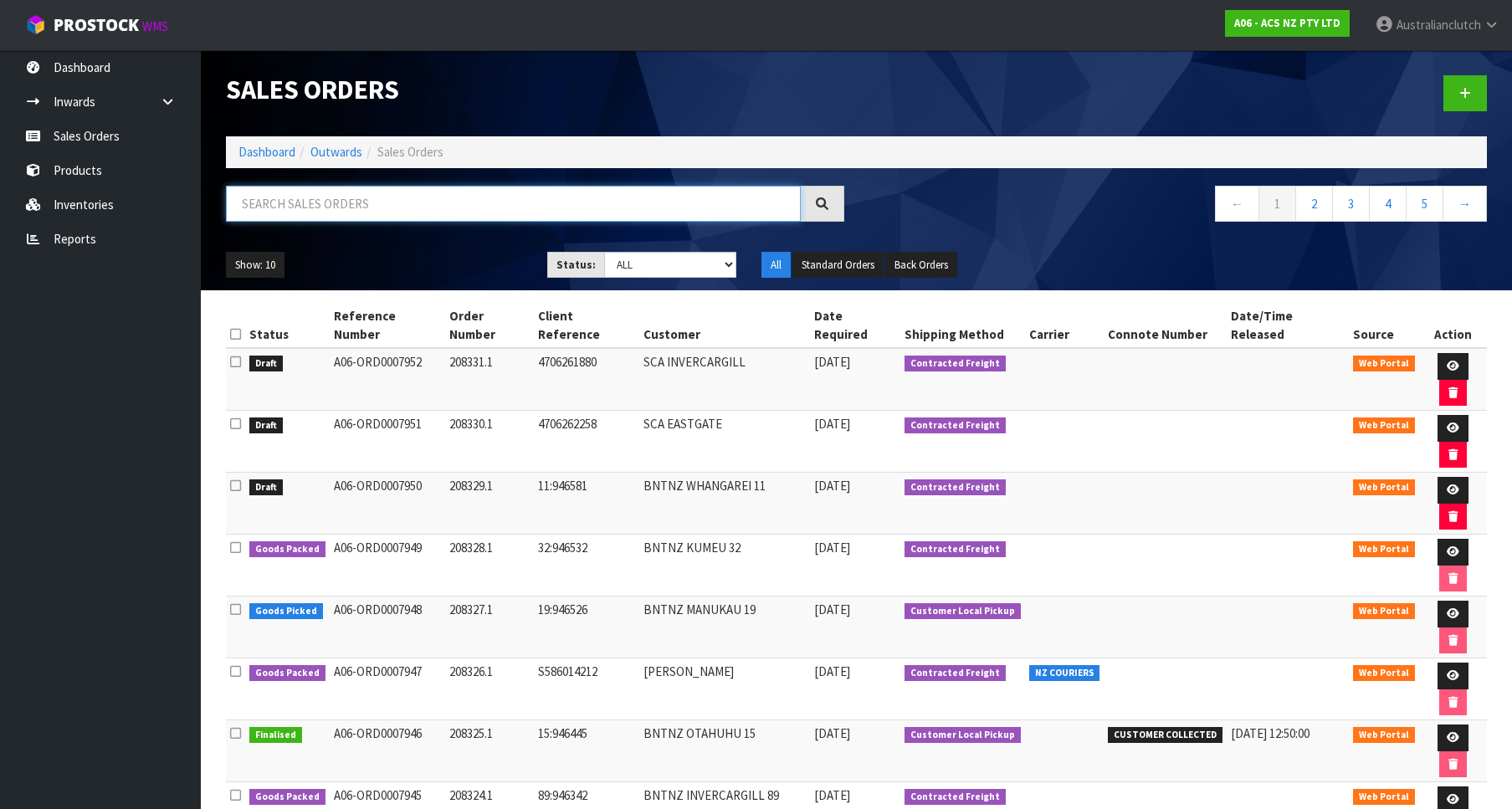
click at [400, 190] on input "text" at bounding box center [513, 204] width 575 height 36
paste input "7:946302"
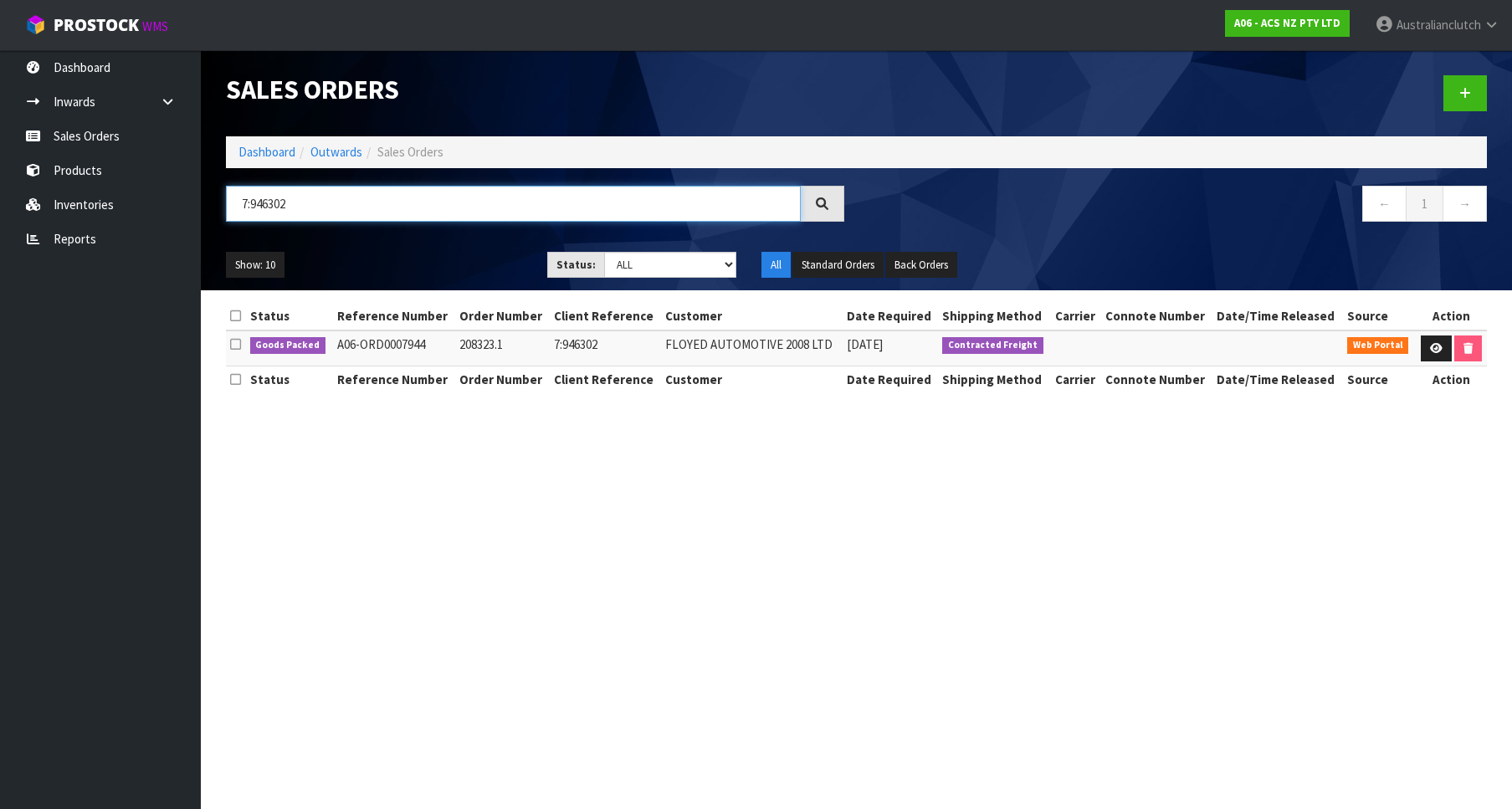
type input "7:946302"
click at [79, 16] on span "ProStock" at bounding box center [96, 25] width 86 height 22
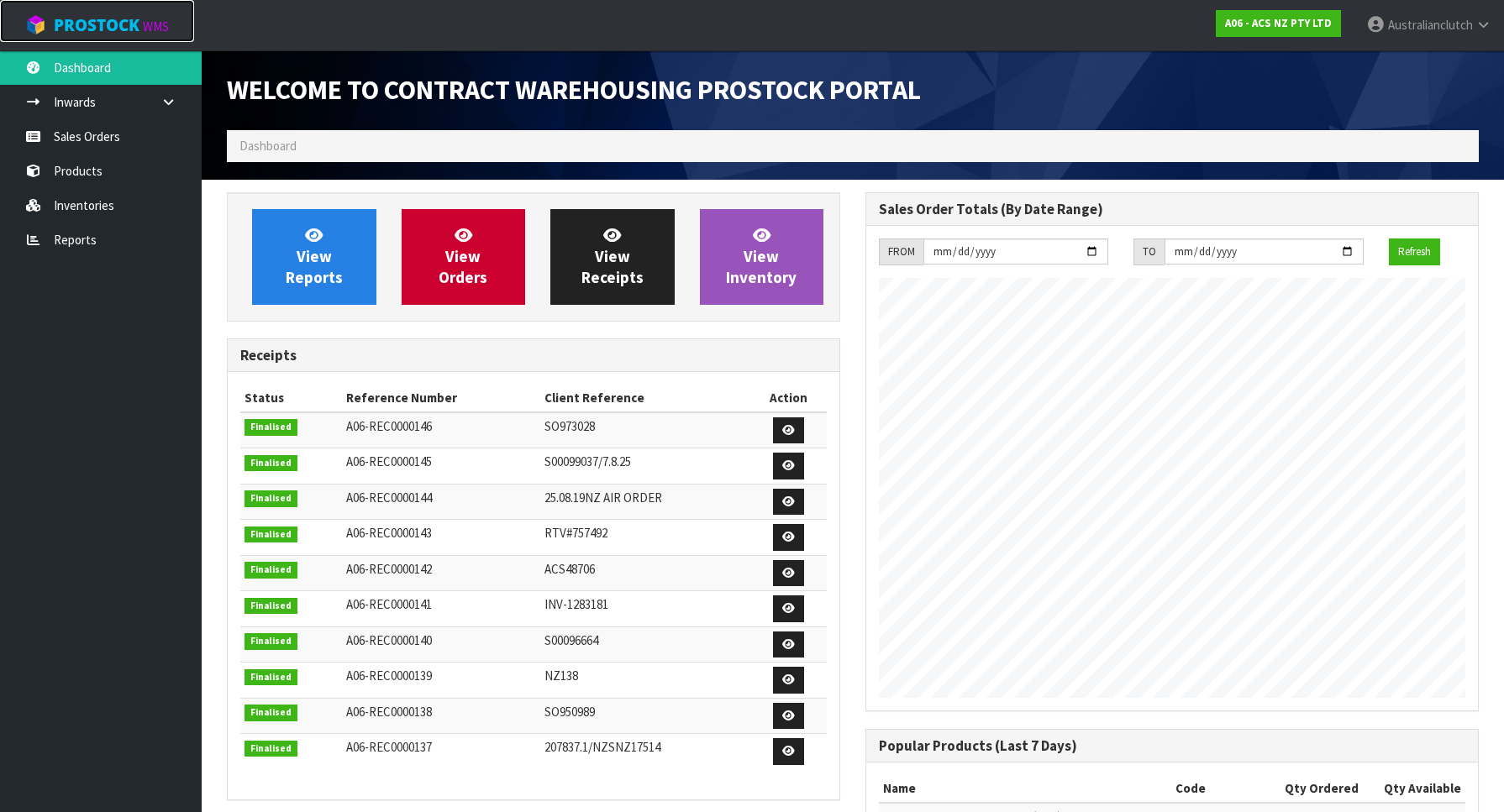
scroll to position [932, 639]
